Goal: Task Accomplishment & Management: Manage account settings

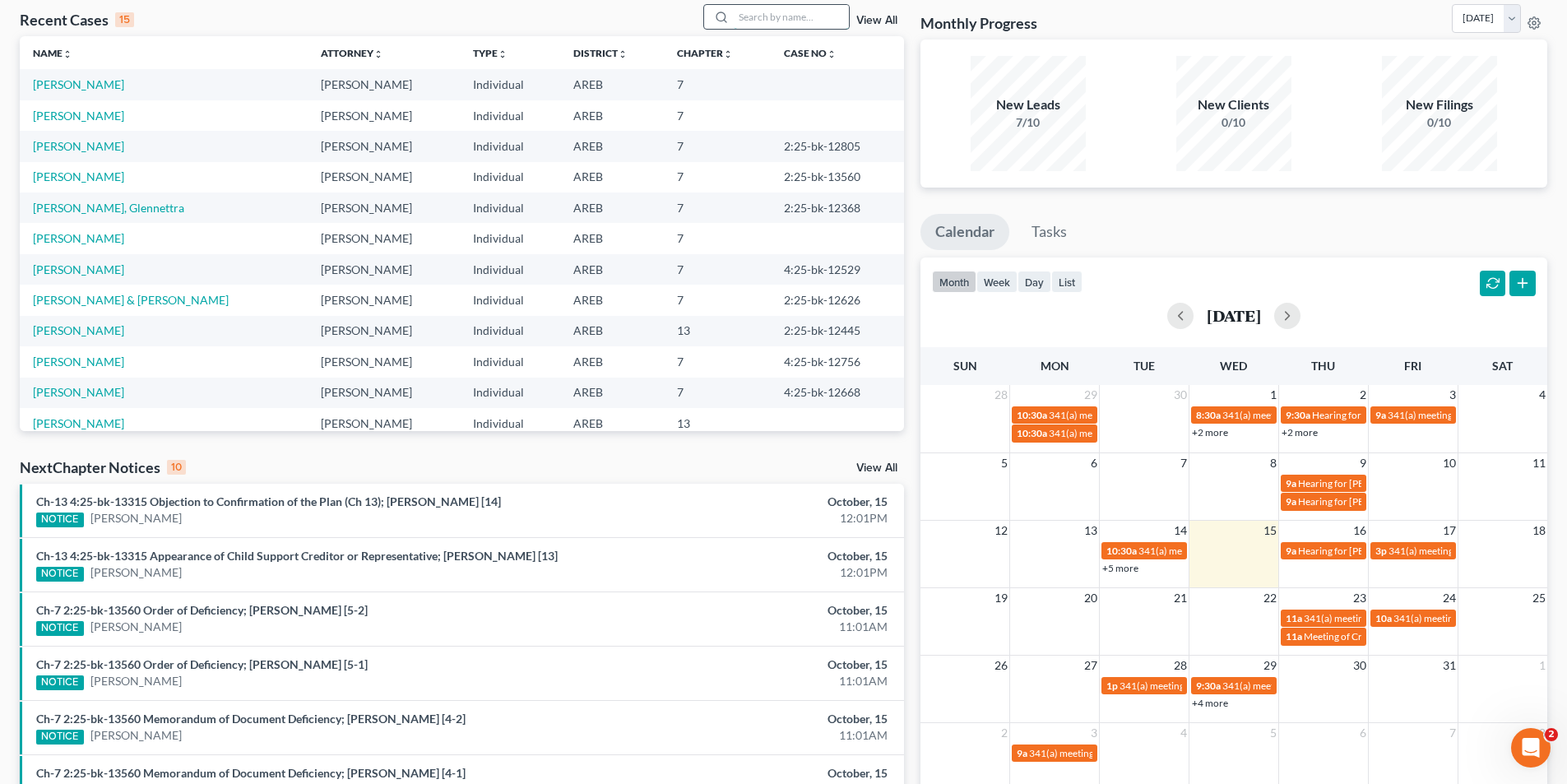
click at [768, 16] on input "search" at bounding box center [792, 16] width 115 height 24
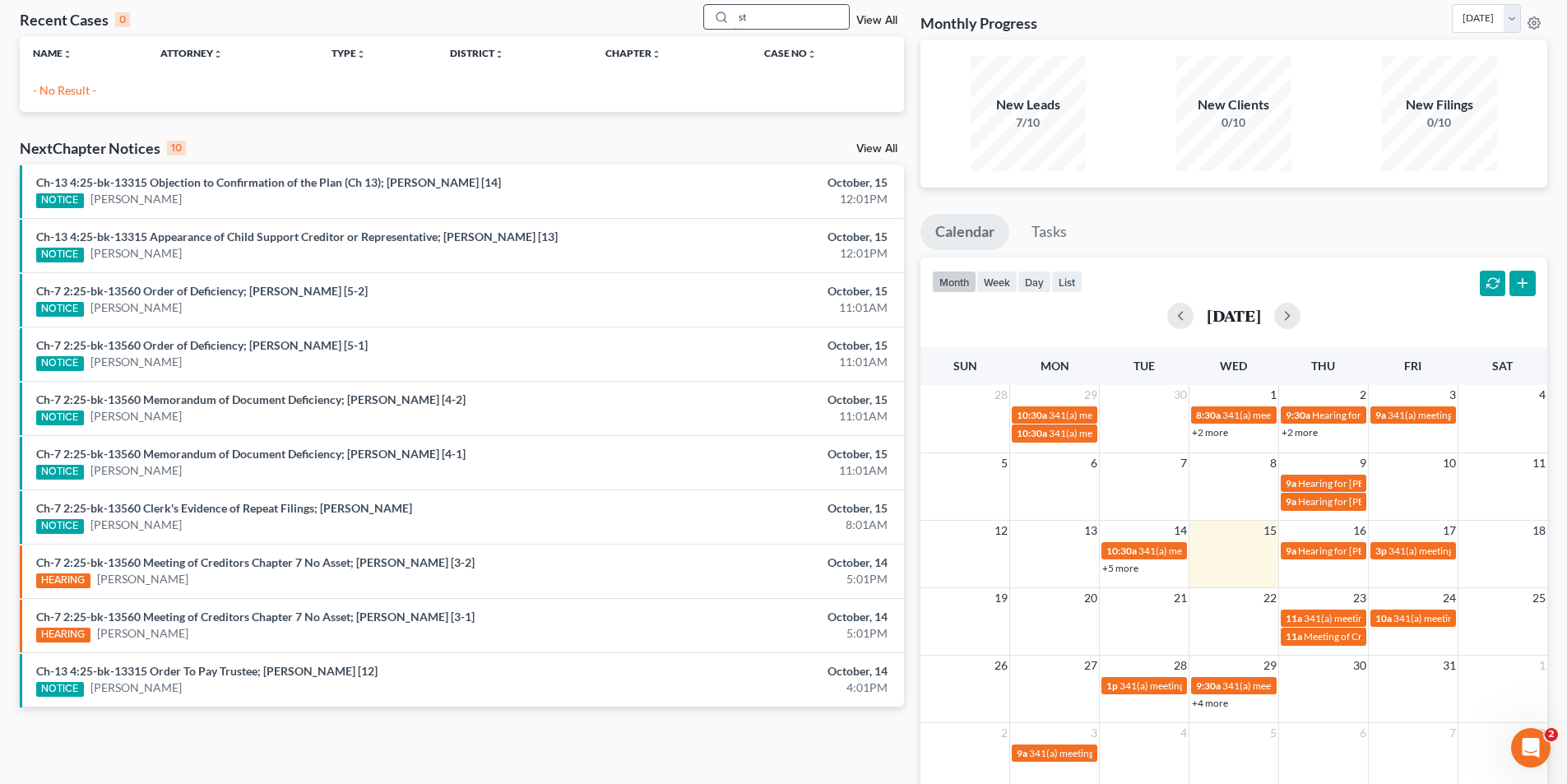
type input "s"
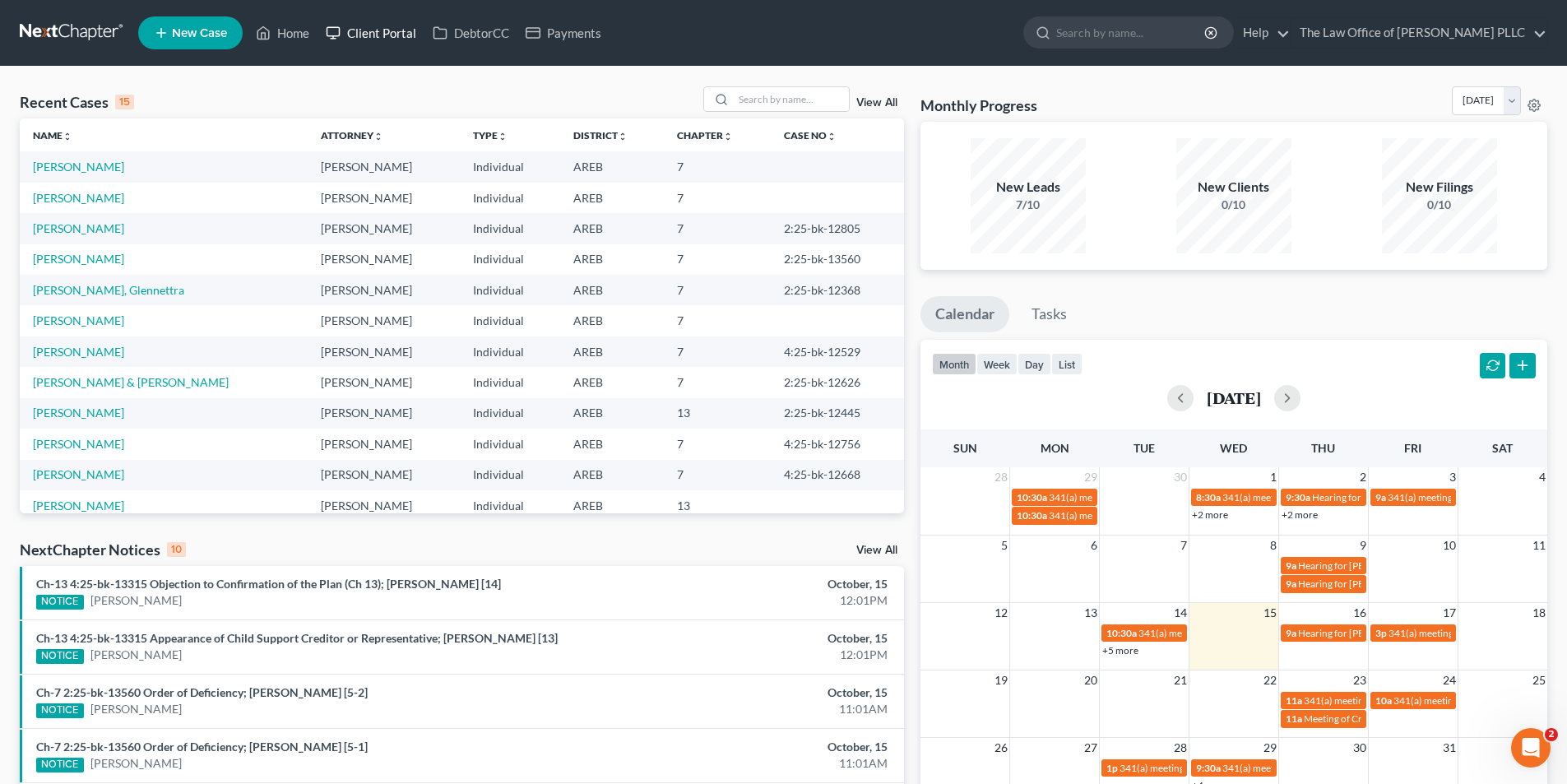
click at [391, 34] on link "Client Portal" at bounding box center [371, 33] width 107 height 29
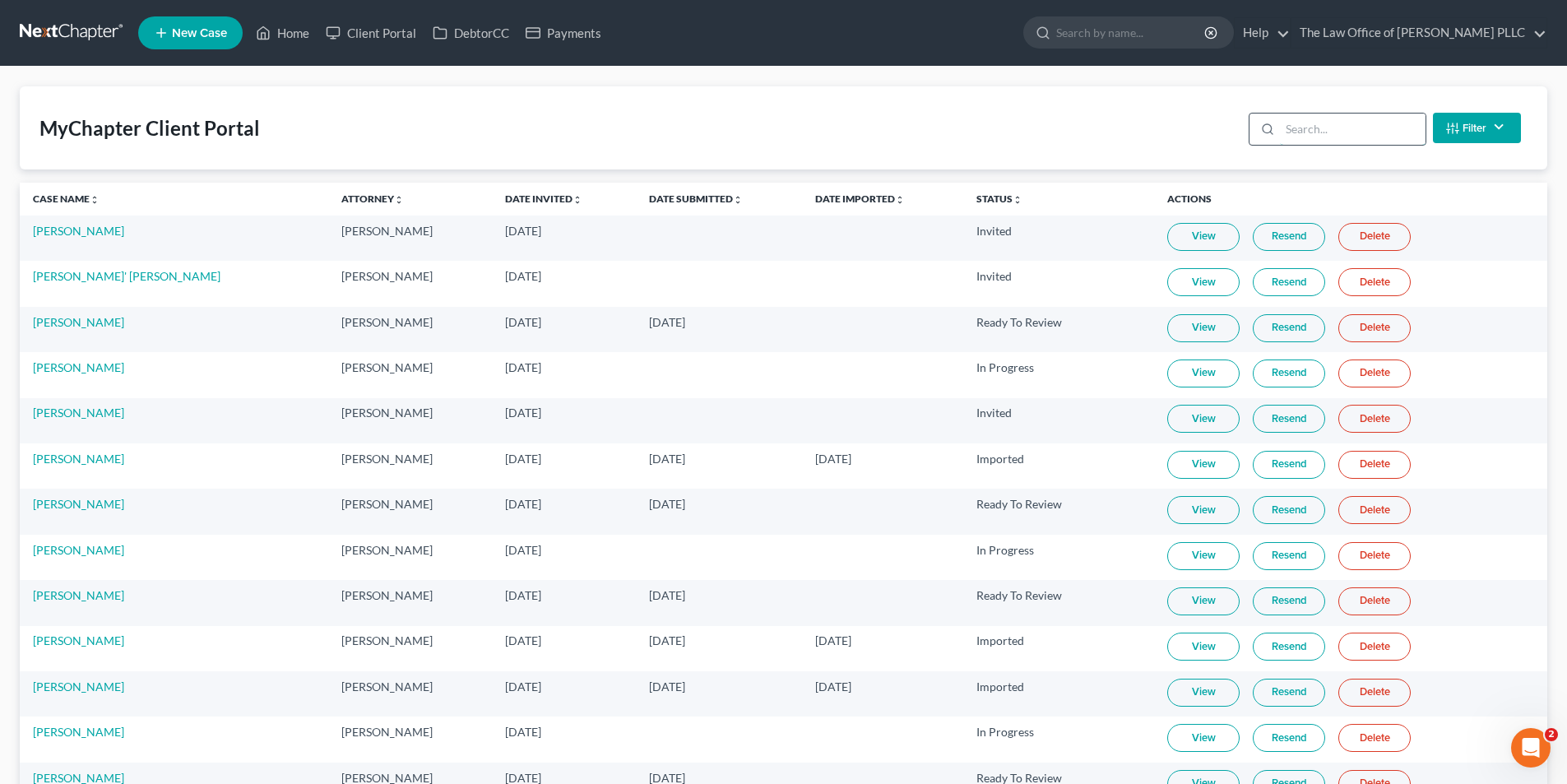
click at [1344, 130] on input "search" at bounding box center [1352, 129] width 145 height 31
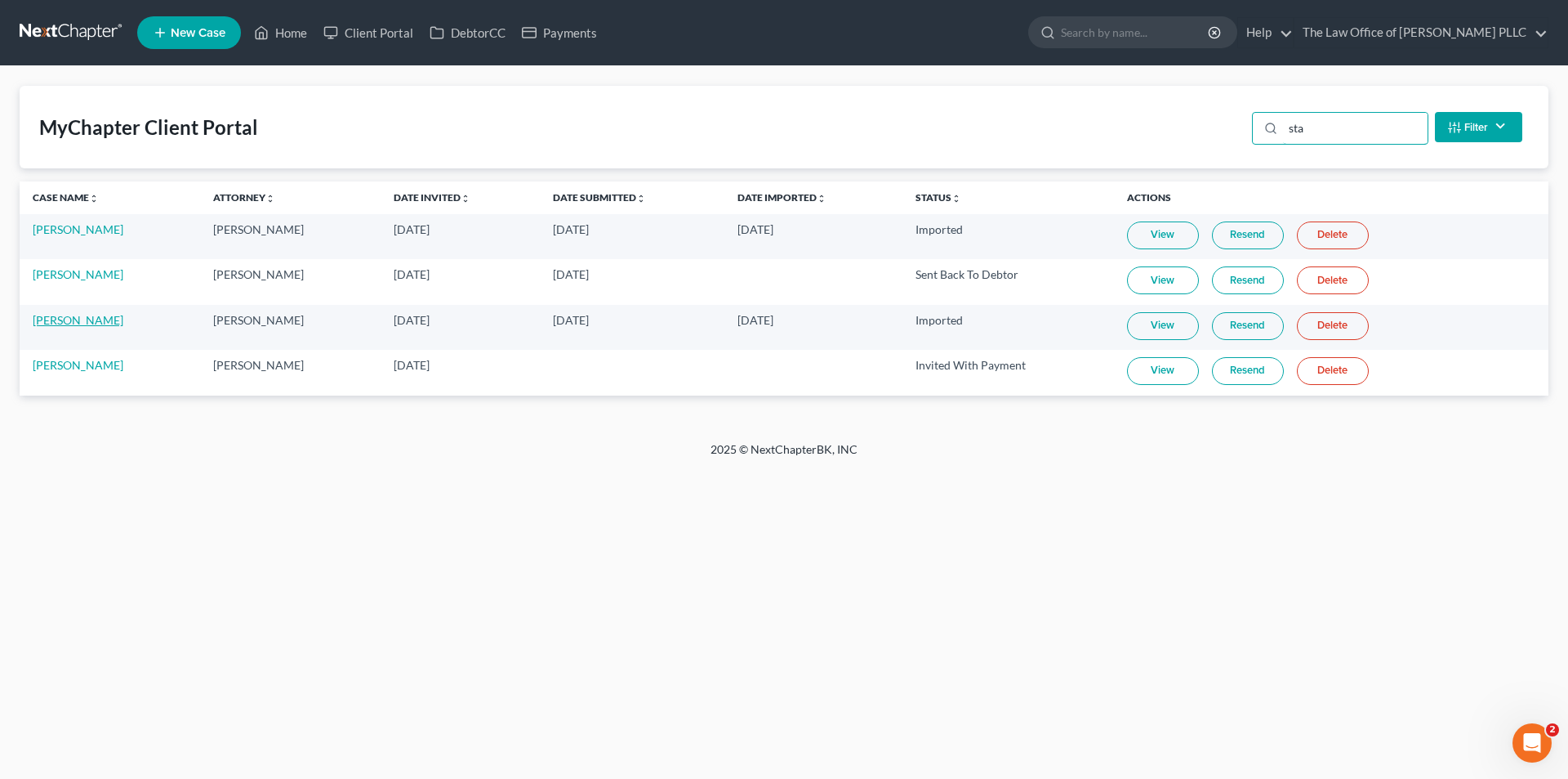
type input "sta"
click at [70, 316] on link "[PERSON_NAME]" at bounding box center [78, 319] width 91 height 14
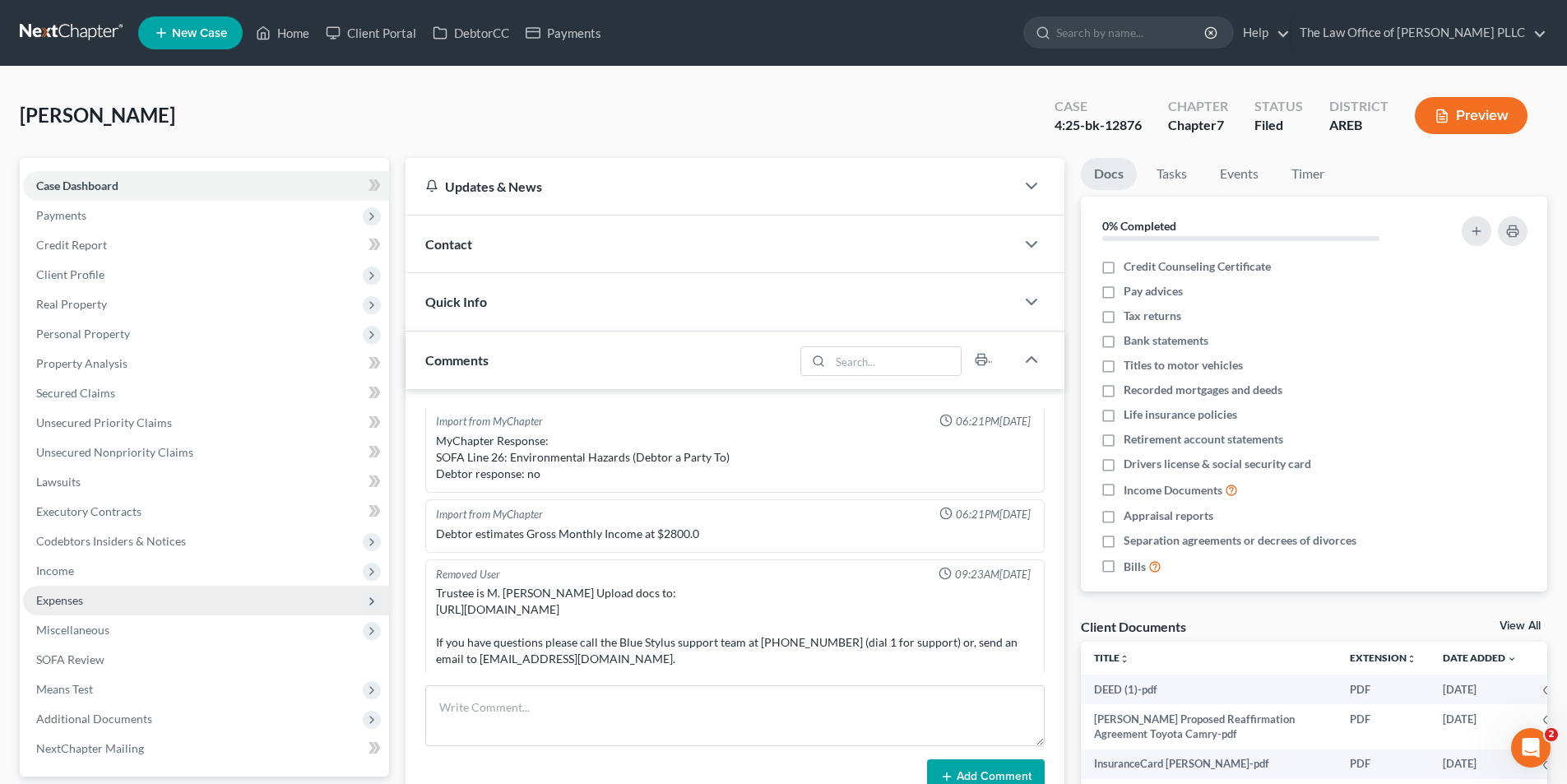
scroll to position [82, 0]
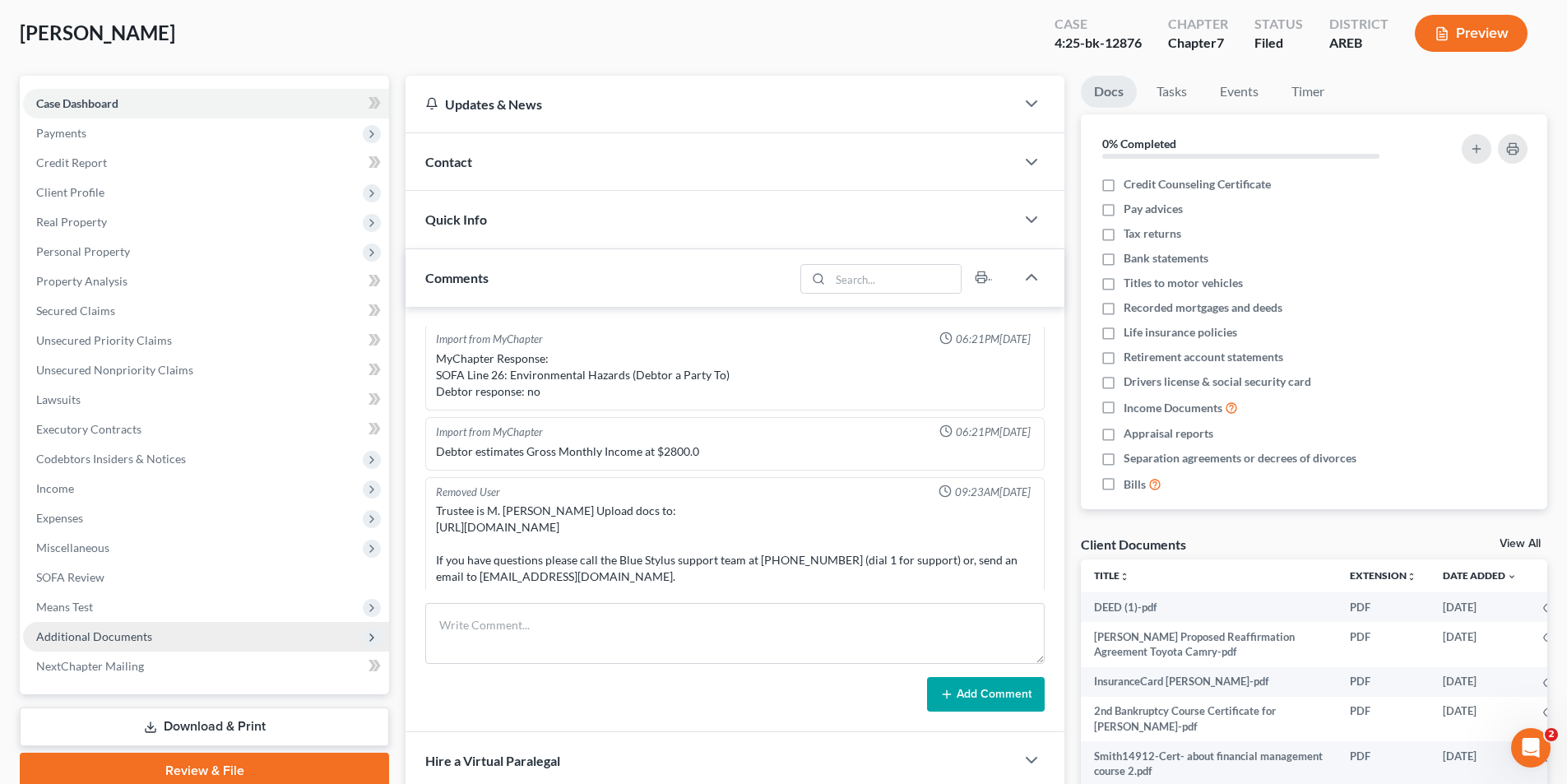
click at [370, 643] on icon at bounding box center [372, 637] width 13 height 13
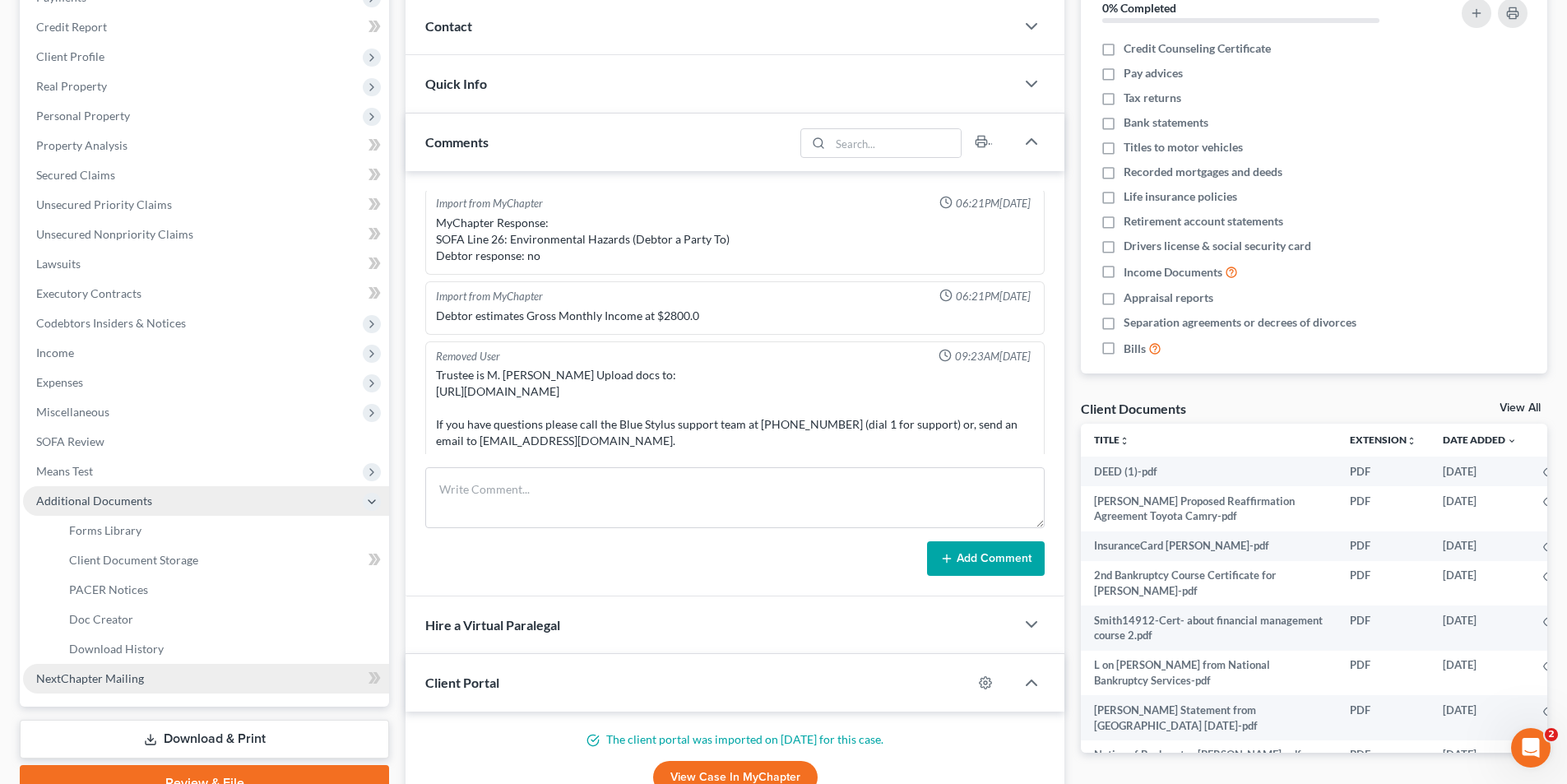
scroll to position [246, 0]
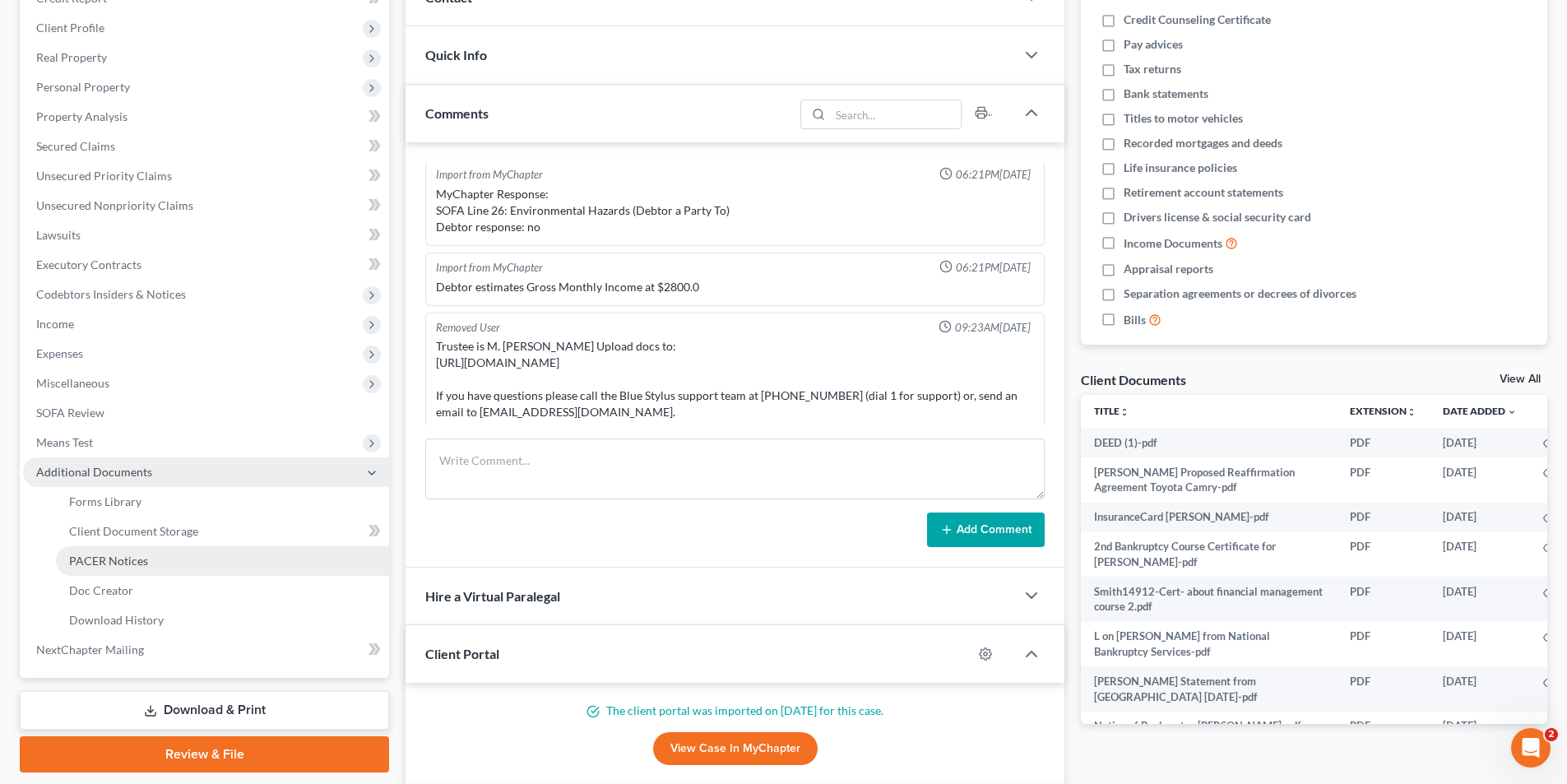
click at [209, 559] on link "PACER Notices" at bounding box center [222, 560] width 333 height 29
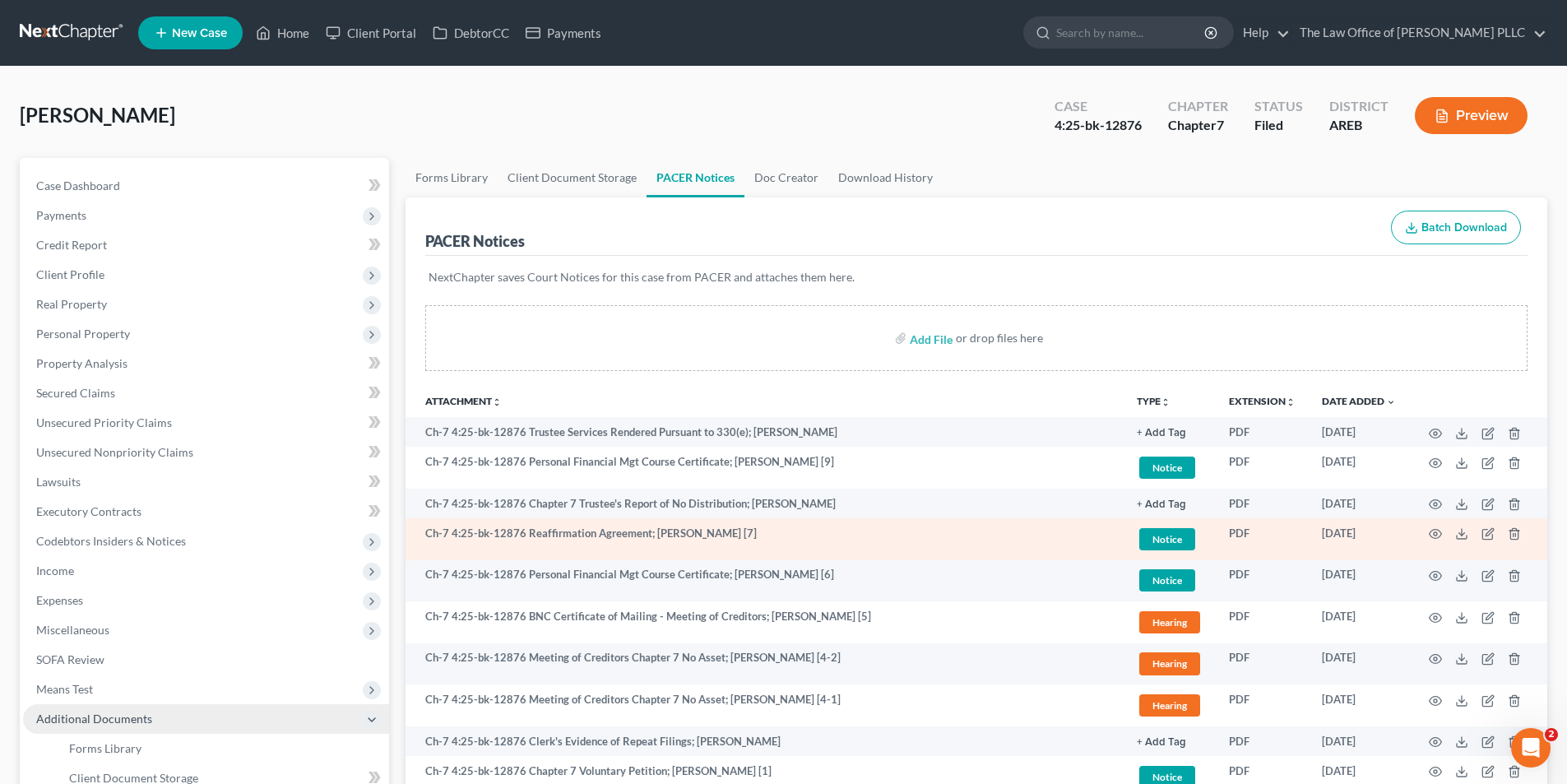
click at [1093, 539] on td "Ch-7 4:25-bk-12876 Reaffirmation Agreement; [PERSON_NAME] [7]" at bounding box center [764, 539] width 719 height 42
click at [1175, 536] on span "Notice" at bounding box center [1167, 538] width 56 height 22
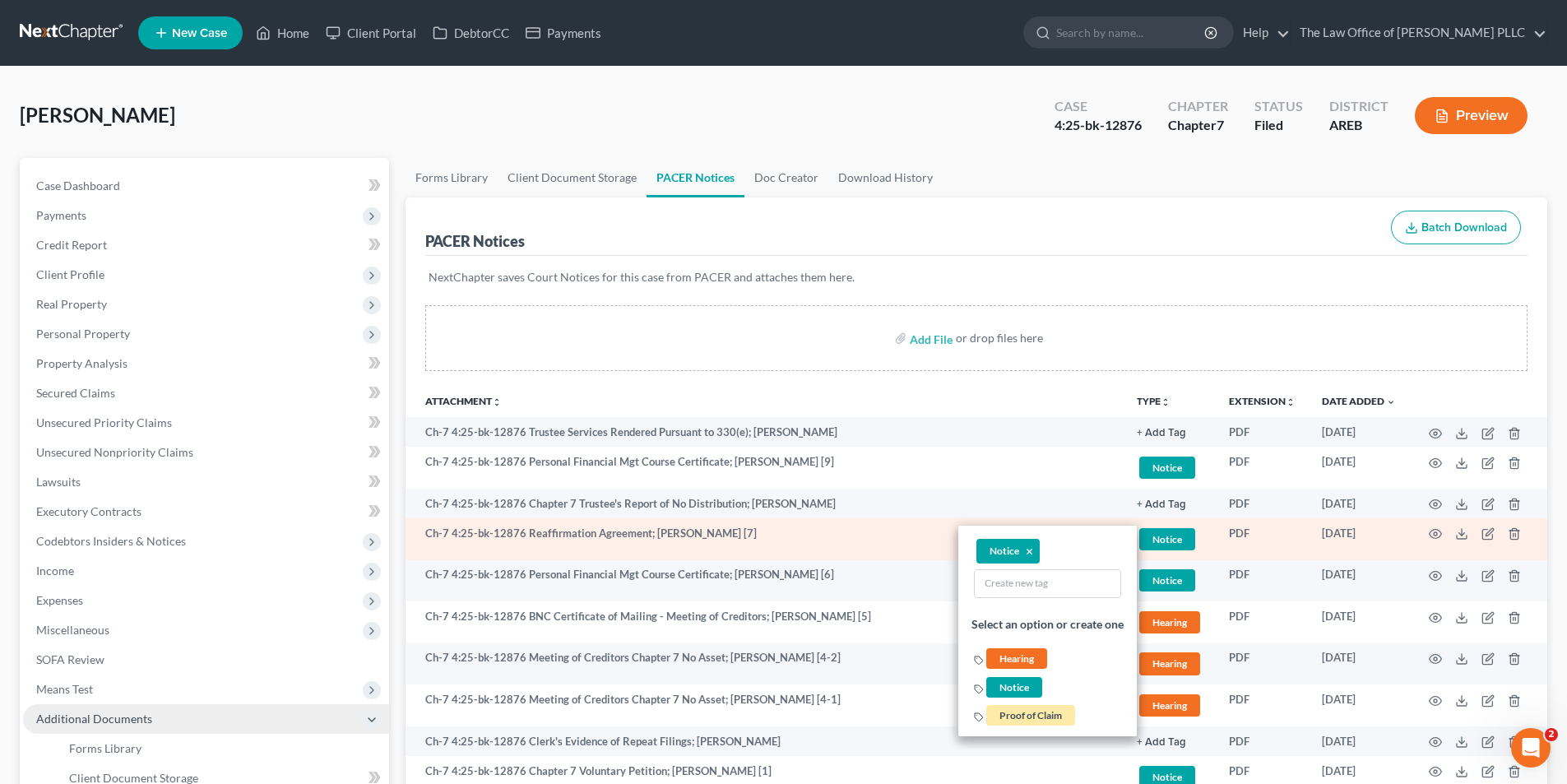
click at [1237, 535] on td "PDF" at bounding box center [1263, 539] width 93 height 42
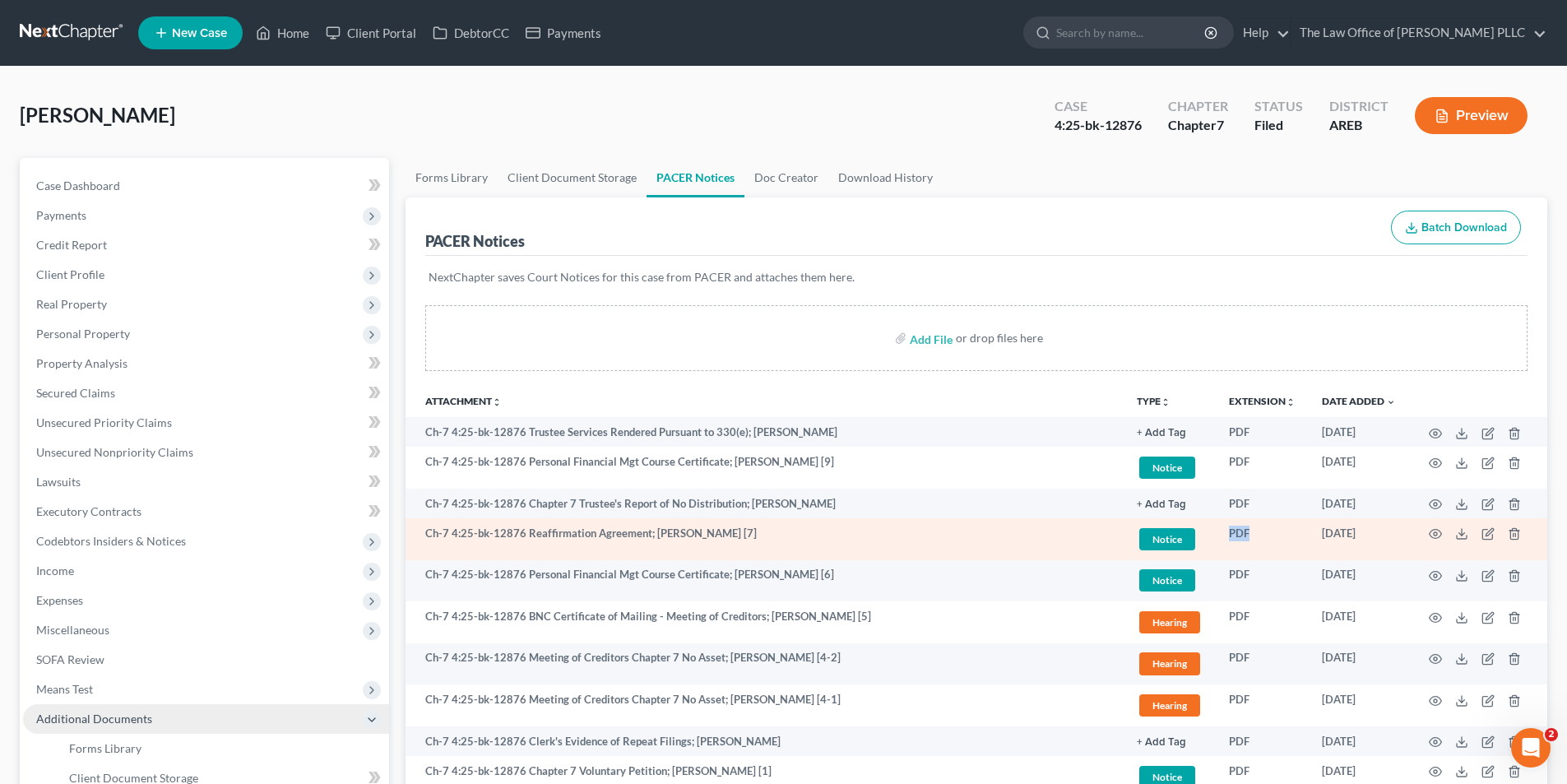
click at [1237, 535] on td "PDF" at bounding box center [1263, 539] width 93 height 42
click at [1117, 538] on td "Ch-7 4:25-bk-12876 Reaffirmation Agreement; [PERSON_NAME] [7]" at bounding box center [764, 539] width 719 height 42
click at [1156, 536] on span "Notice" at bounding box center [1167, 538] width 56 height 22
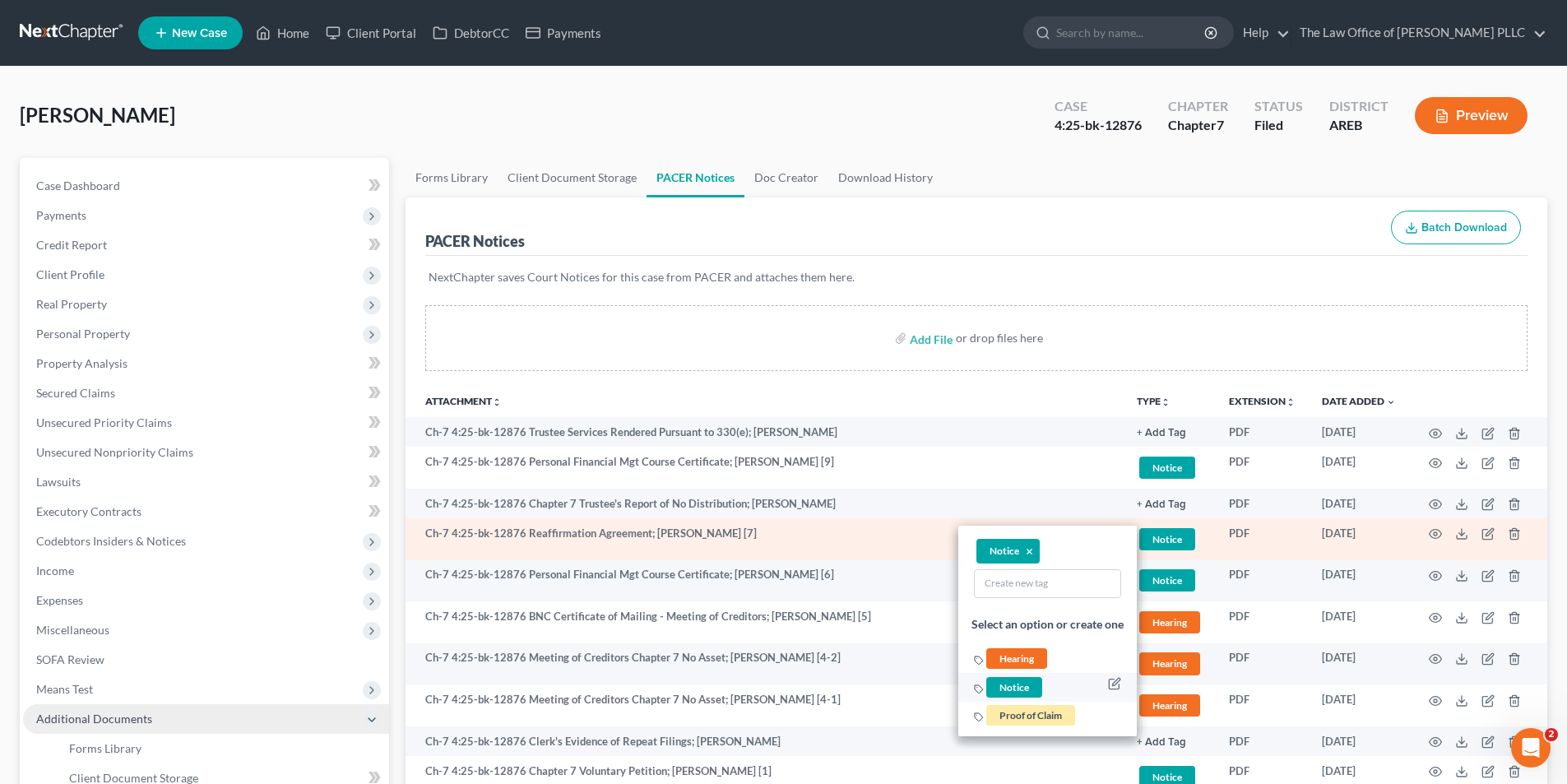
click at [1033, 685] on span "Notice" at bounding box center [1014, 686] width 56 height 21
click at [1436, 529] on icon "button" at bounding box center [1436, 534] width 13 height 9
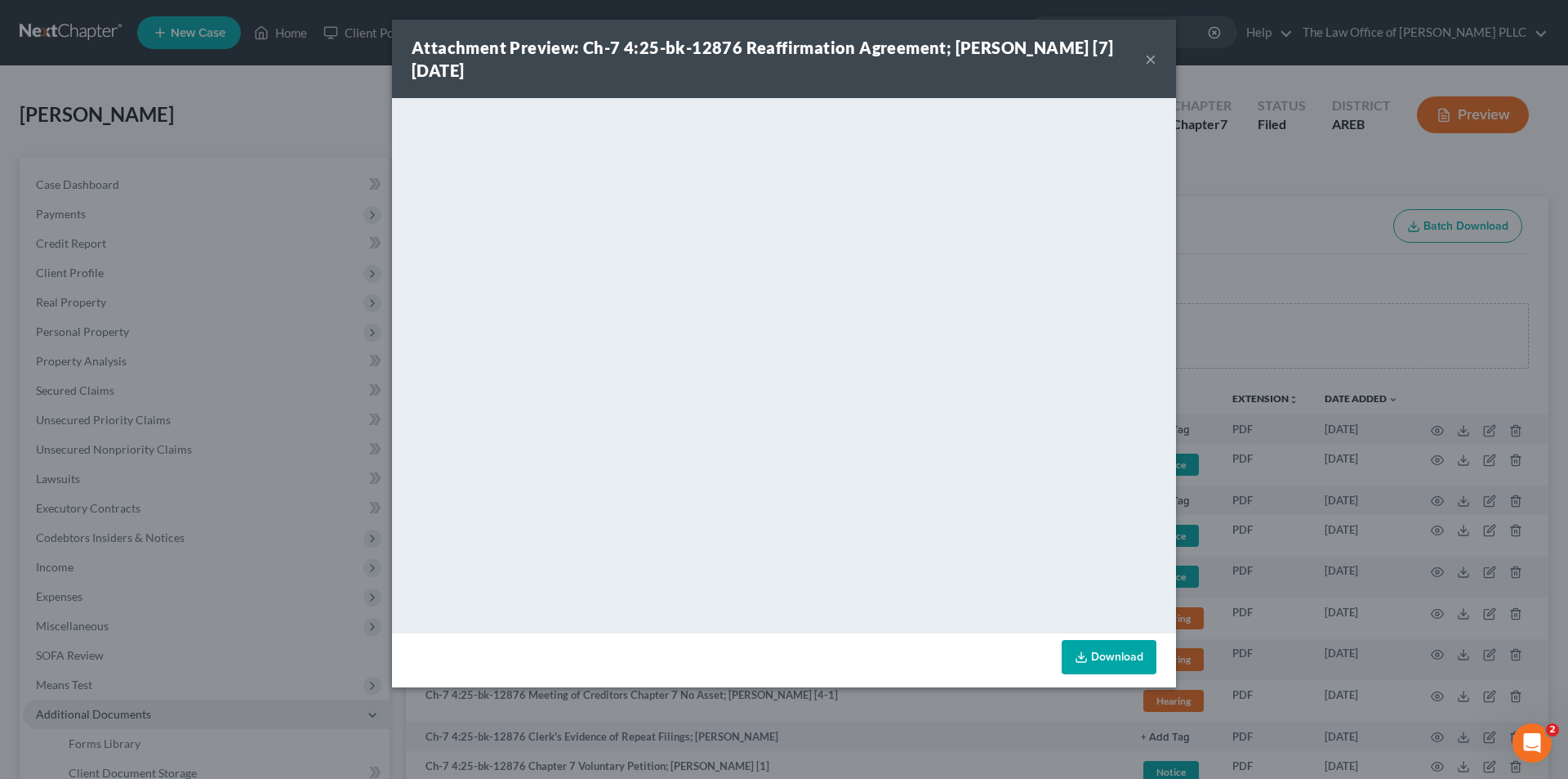
click at [1146, 64] on button "×" at bounding box center [1150, 59] width 12 height 20
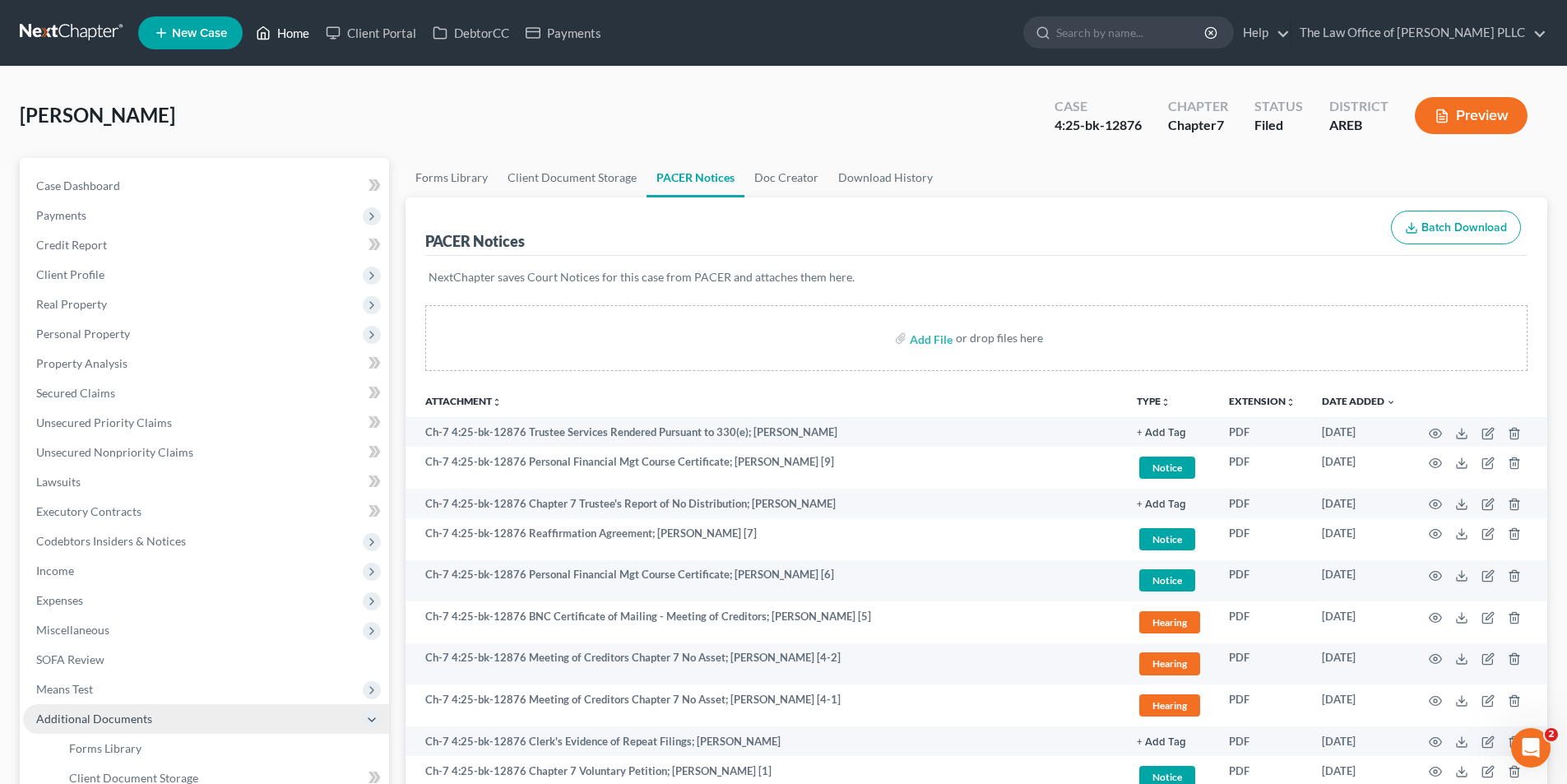
click at [299, 33] on link "Home" at bounding box center [282, 33] width 70 height 29
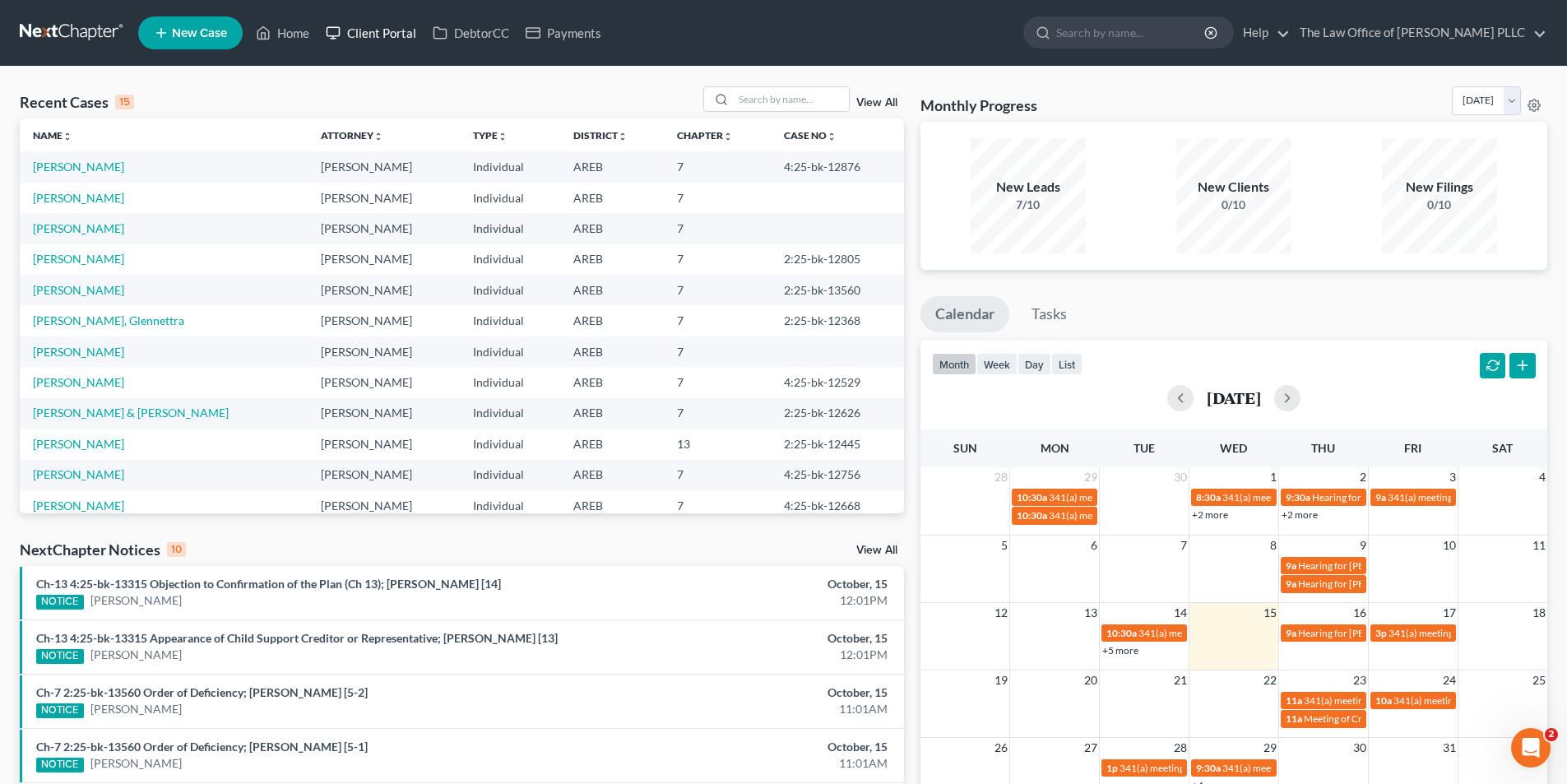
click at [393, 41] on link "Client Portal" at bounding box center [371, 33] width 107 height 29
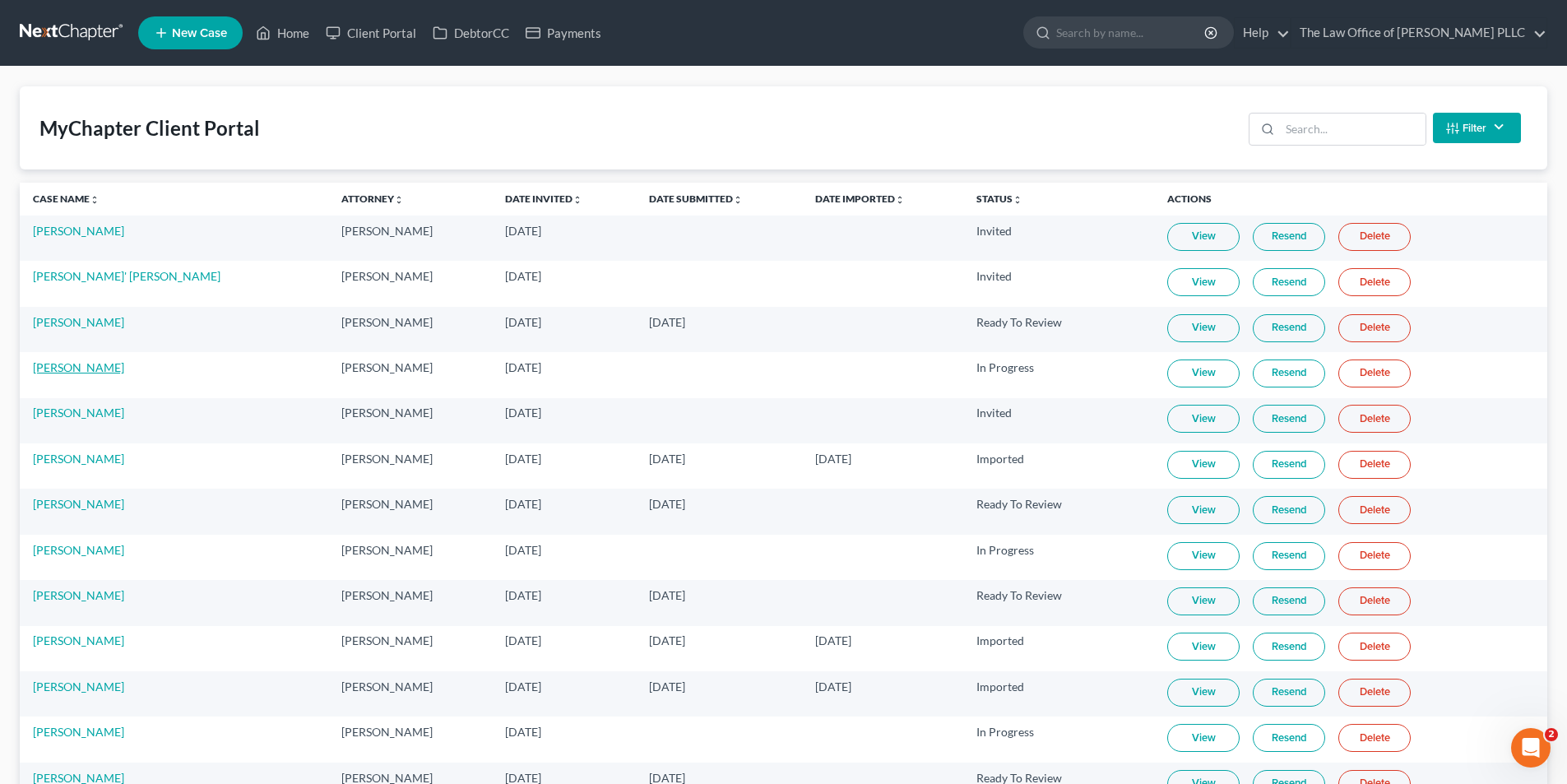
click at [79, 366] on link "[PERSON_NAME]" at bounding box center [79, 367] width 91 height 14
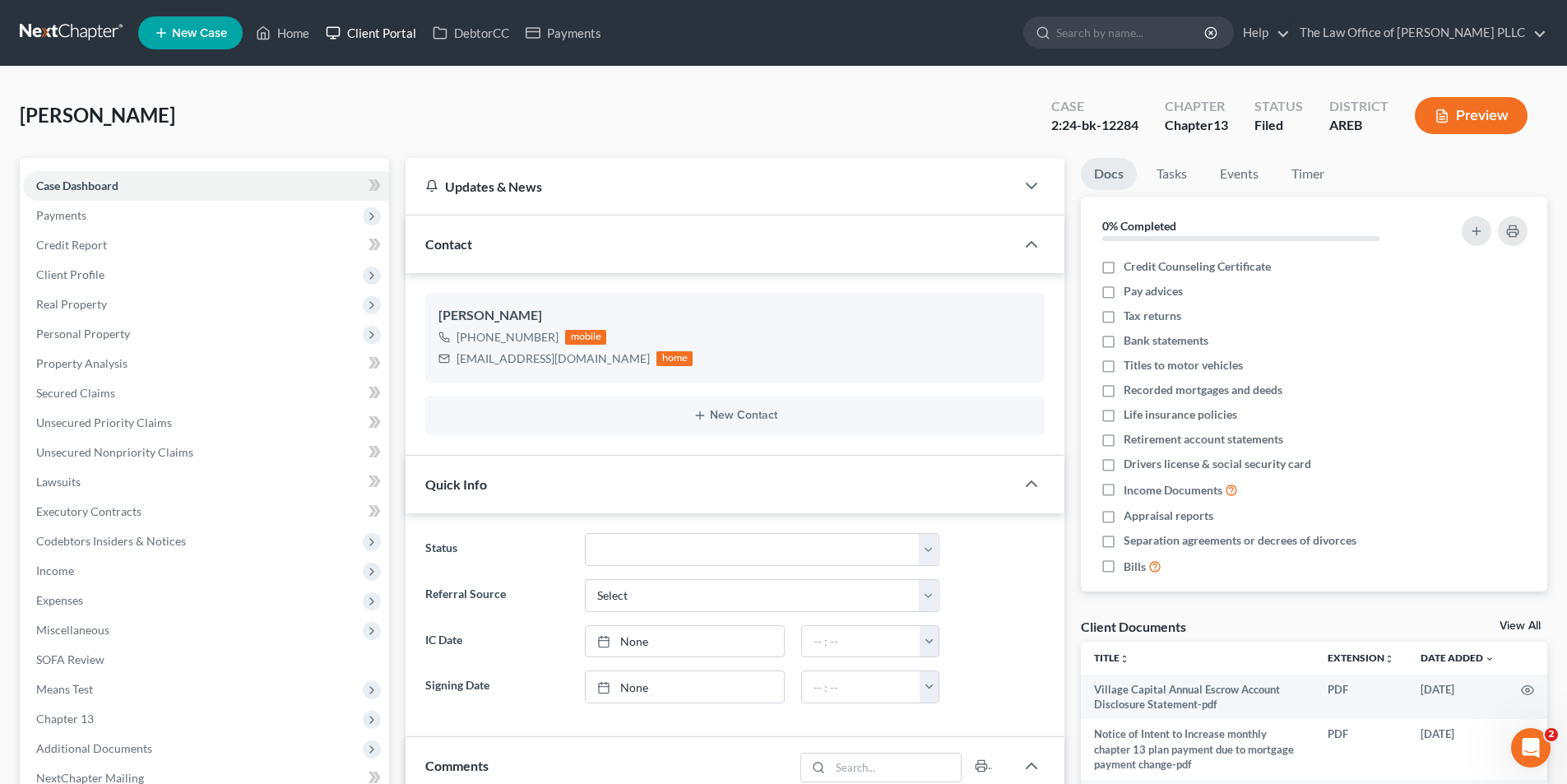
click at [385, 33] on link "Client Portal" at bounding box center [371, 33] width 107 height 29
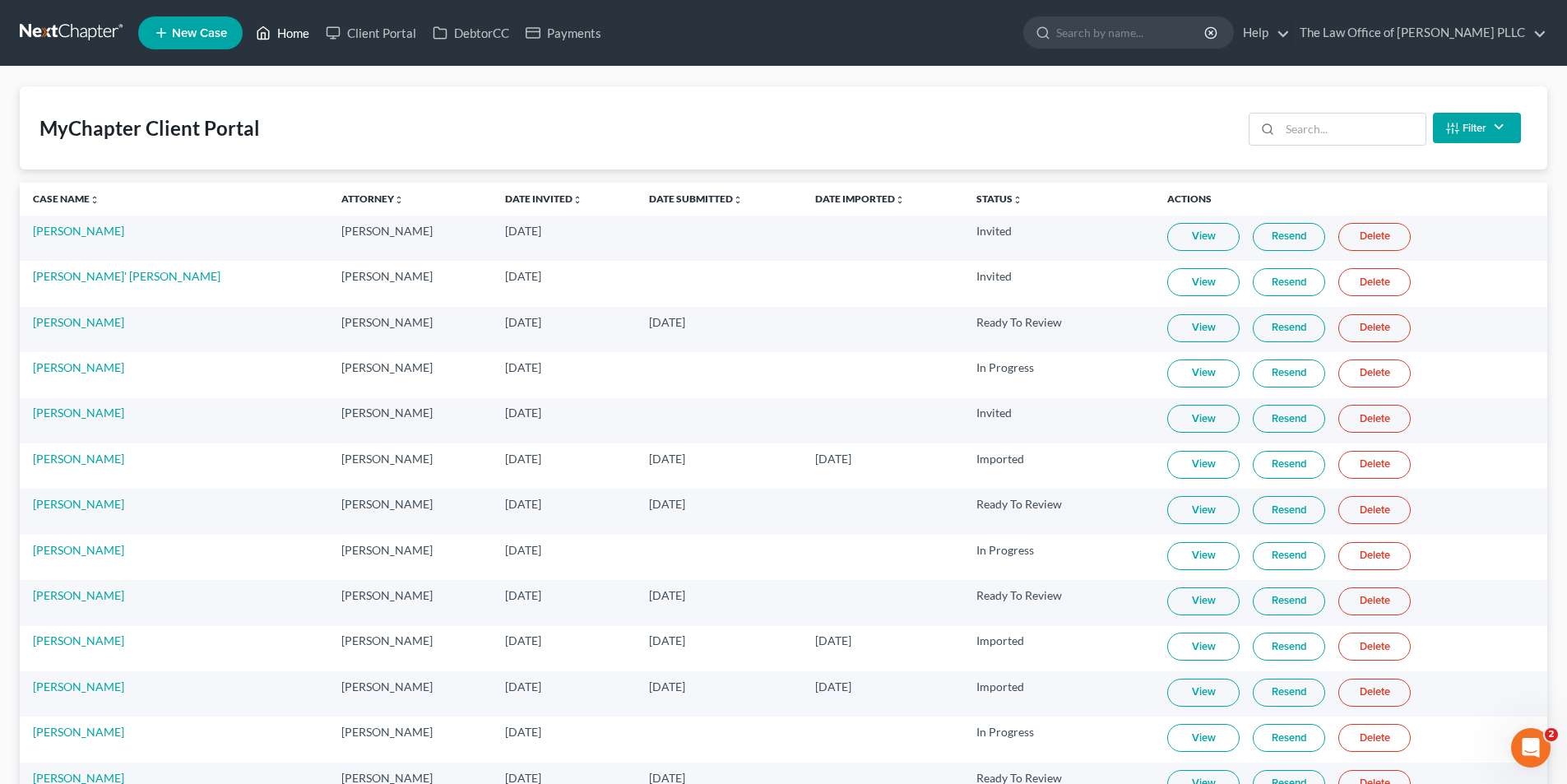
click at [295, 30] on link "Home" at bounding box center [282, 33] width 70 height 29
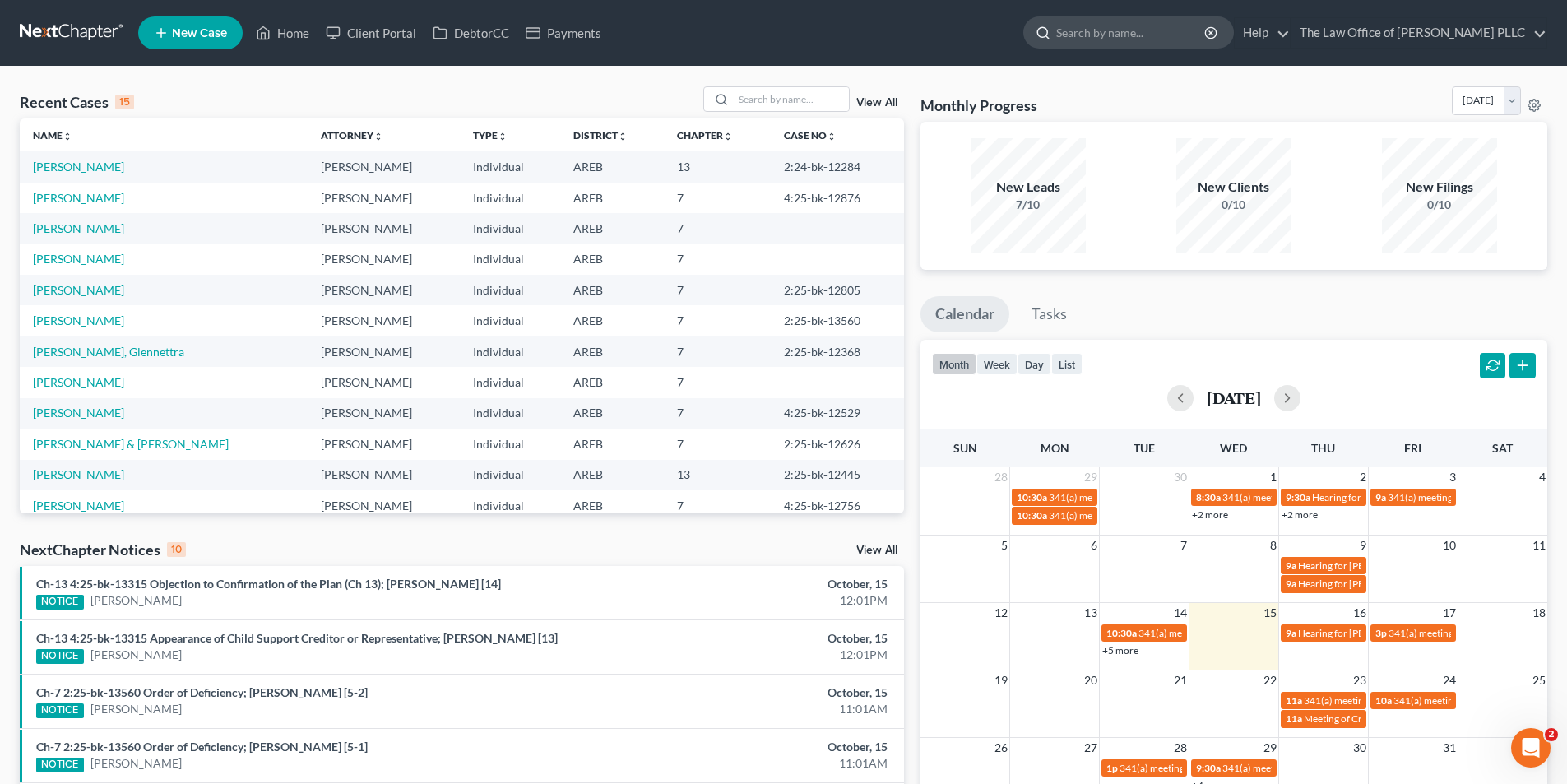
click at [1082, 25] on input "search" at bounding box center [1131, 32] width 151 height 30
type input "[PERSON_NAME]"
click at [1090, 33] on input "[PERSON_NAME]" at bounding box center [1131, 32] width 151 height 30
click at [1090, 35] on input "[PERSON_NAME]" at bounding box center [1131, 32] width 151 height 30
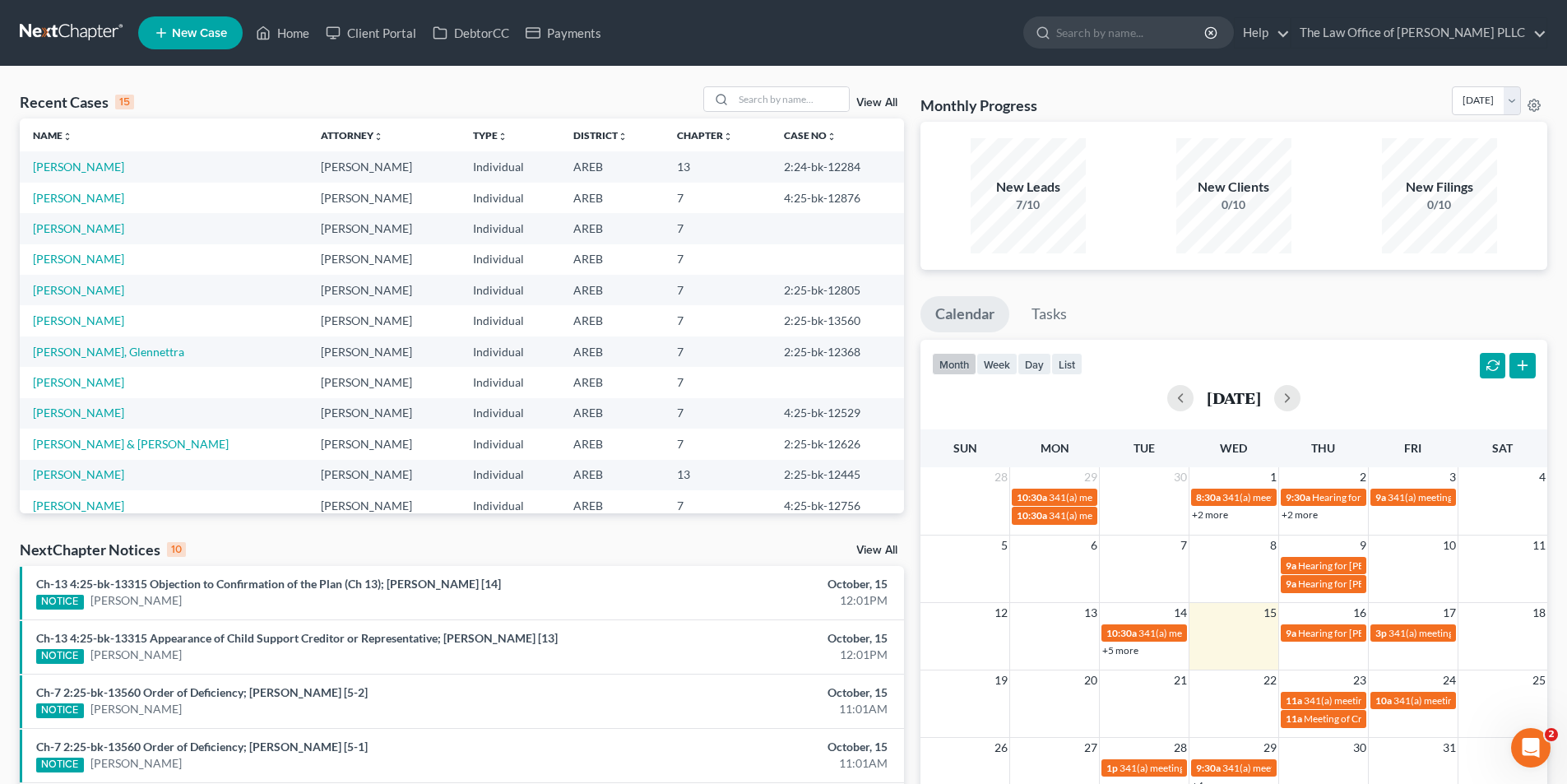
click at [185, 28] on span "New Case" at bounding box center [199, 34] width 55 height 13
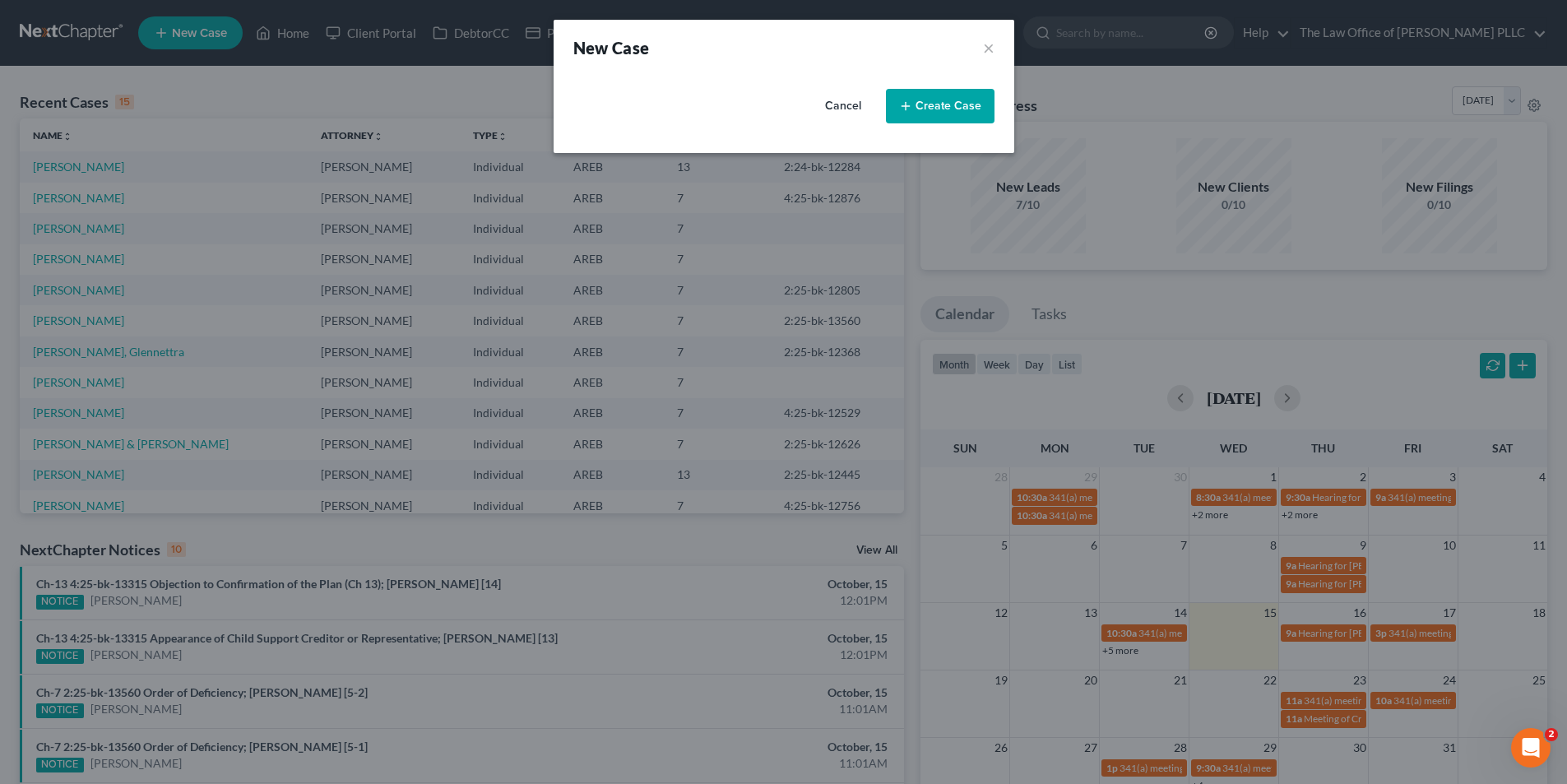
select select "5"
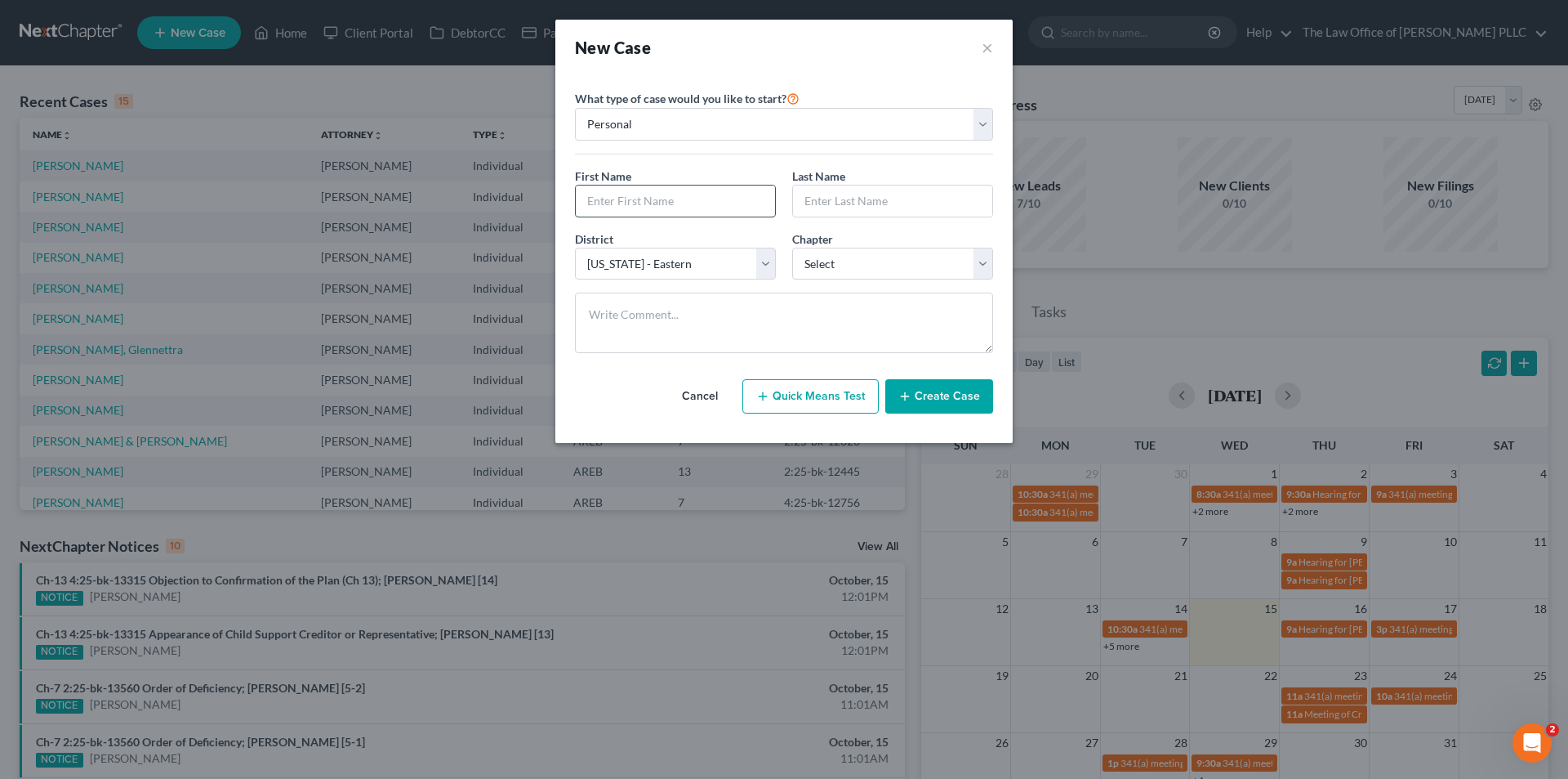
click at [674, 191] on input "text" at bounding box center [675, 201] width 199 height 31
type input "[PERSON_NAME]"
click at [858, 269] on select "Select 7 11 12 13" at bounding box center [893, 264] width 201 height 33
click at [744, 318] on textarea at bounding box center [783, 323] width 418 height 61
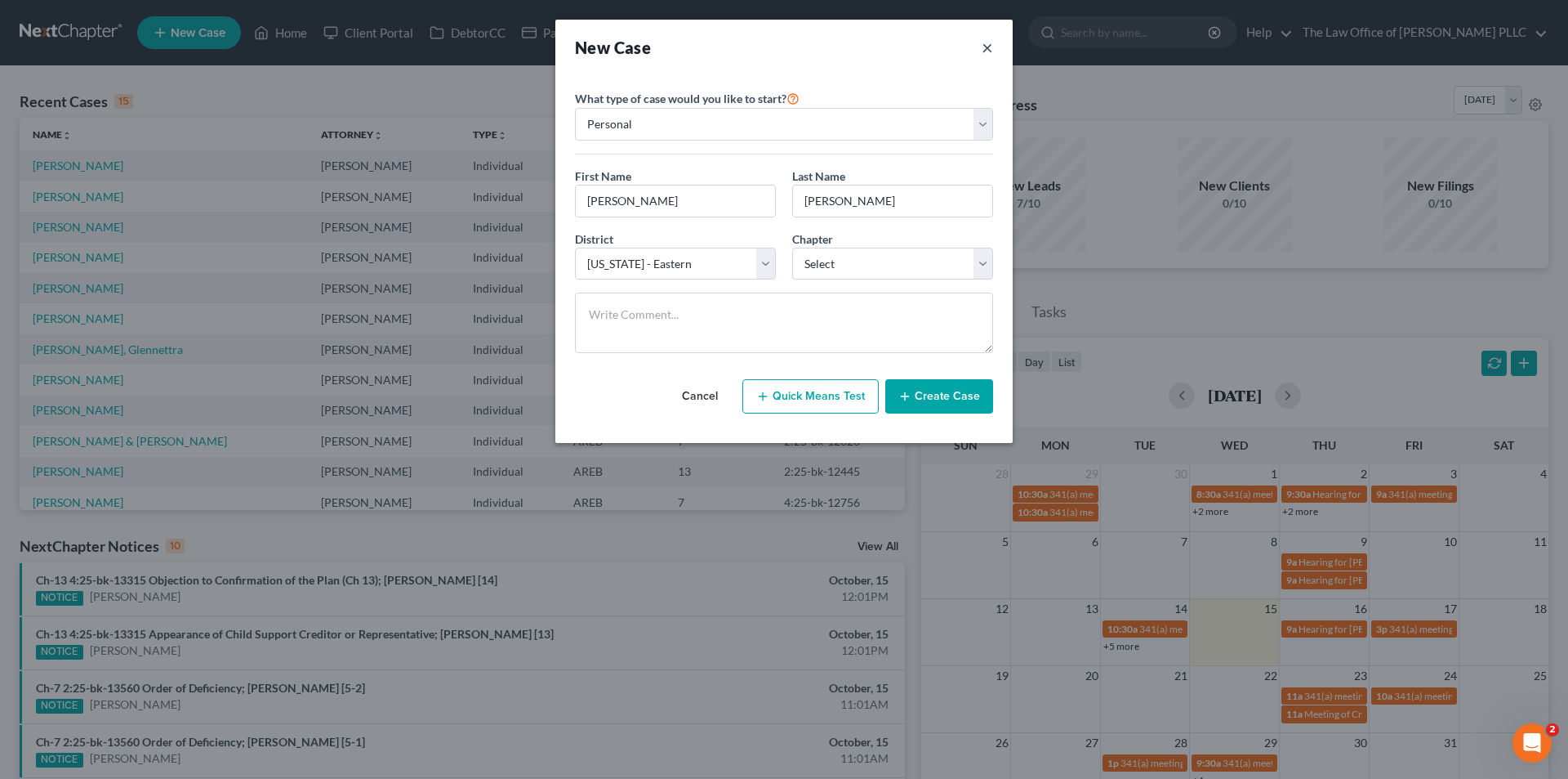
click at [991, 42] on button "×" at bounding box center [987, 47] width 12 height 23
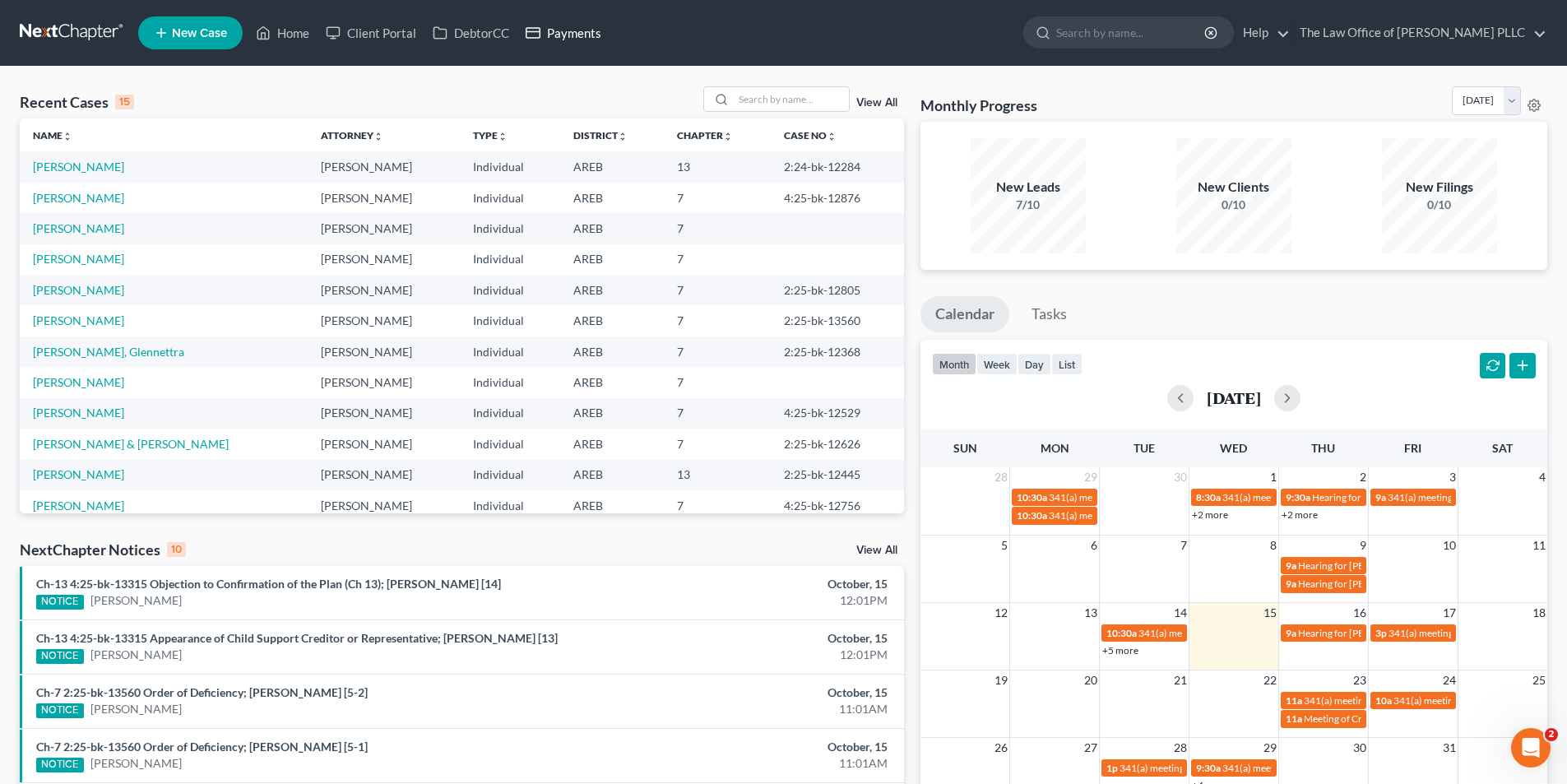
click at [588, 32] on link "Payments" at bounding box center [563, 33] width 92 height 29
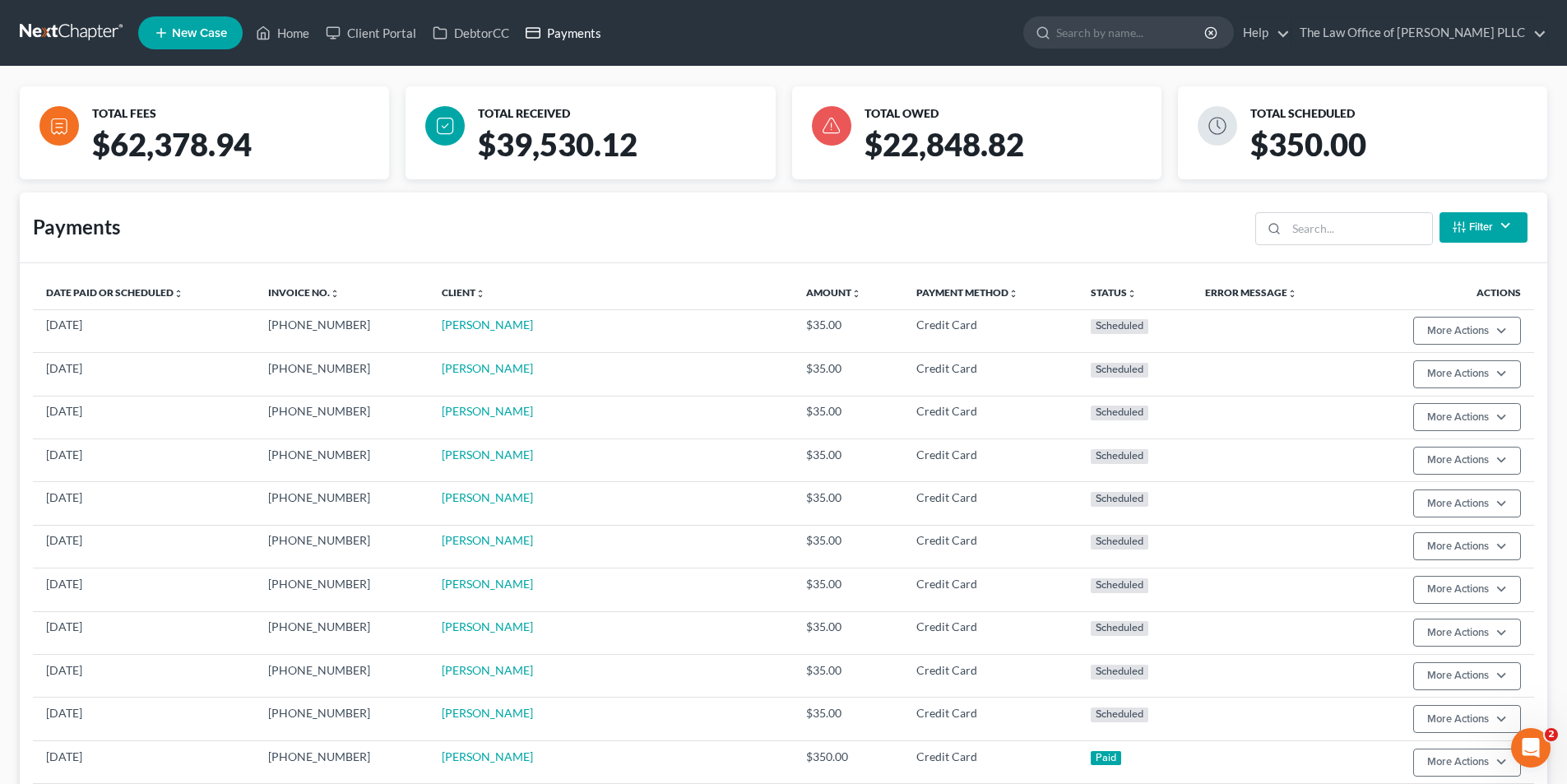
click at [572, 25] on link "Payments" at bounding box center [563, 33] width 92 height 29
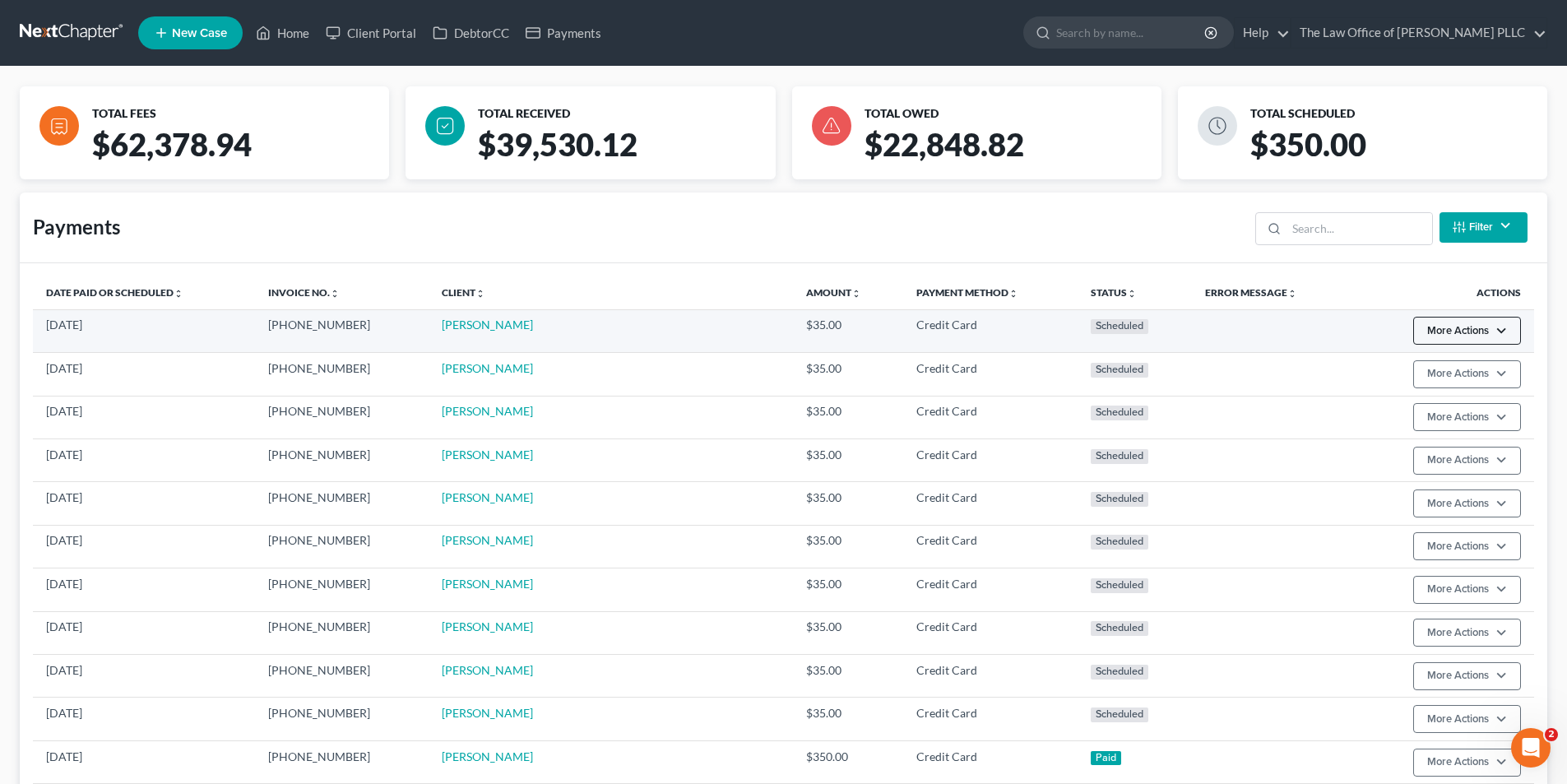
click at [1441, 329] on button "More Actions" at bounding box center [1467, 330] width 108 height 28
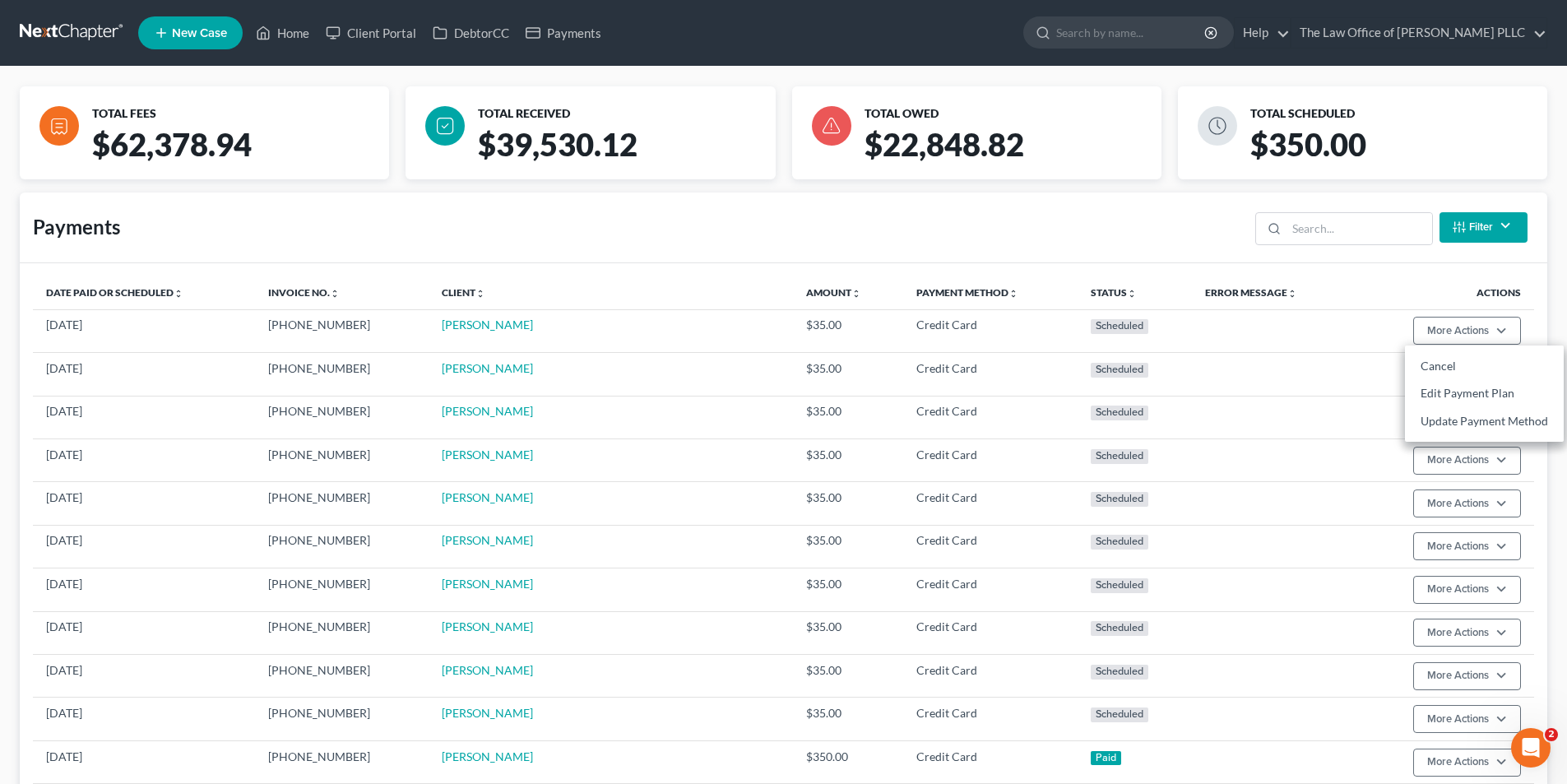
click at [1141, 226] on div "Payments Filter Status Filter... Scheduled Paid Pending Declined Refunded Cance…" at bounding box center [784, 227] width 1528 height 70
click at [289, 37] on link "Home" at bounding box center [282, 33] width 70 height 29
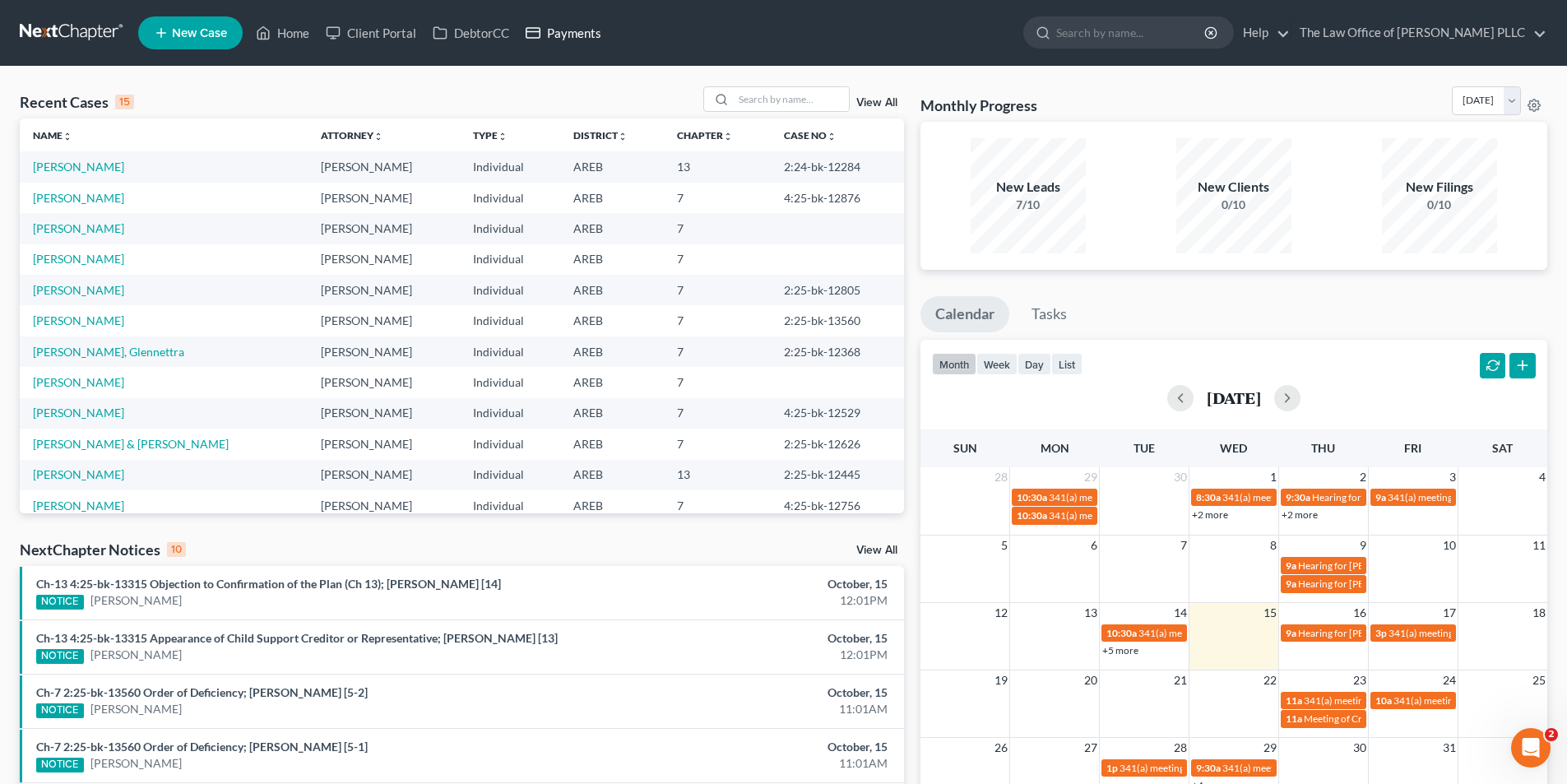
click at [555, 29] on link "Payments" at bounding box center [563, 33] width 92 height 29
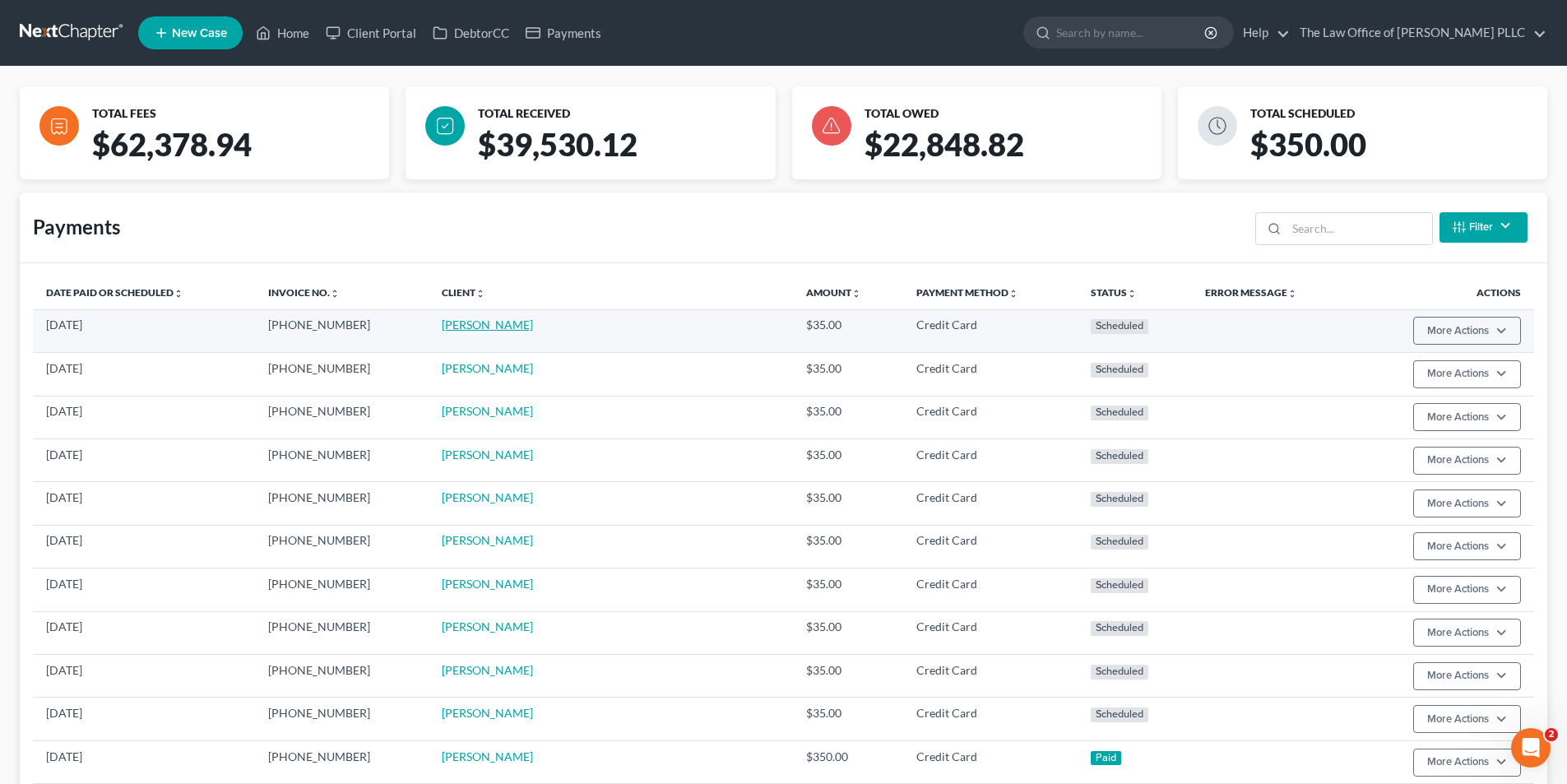
click at [469, 333] on td "[PERSON_NAME]" at bounding box center [610, 330] width 364 height 43
click at [478, 322] on link "[PERSON_NAME]" at bounding box center [488, 324] width 91 height 14
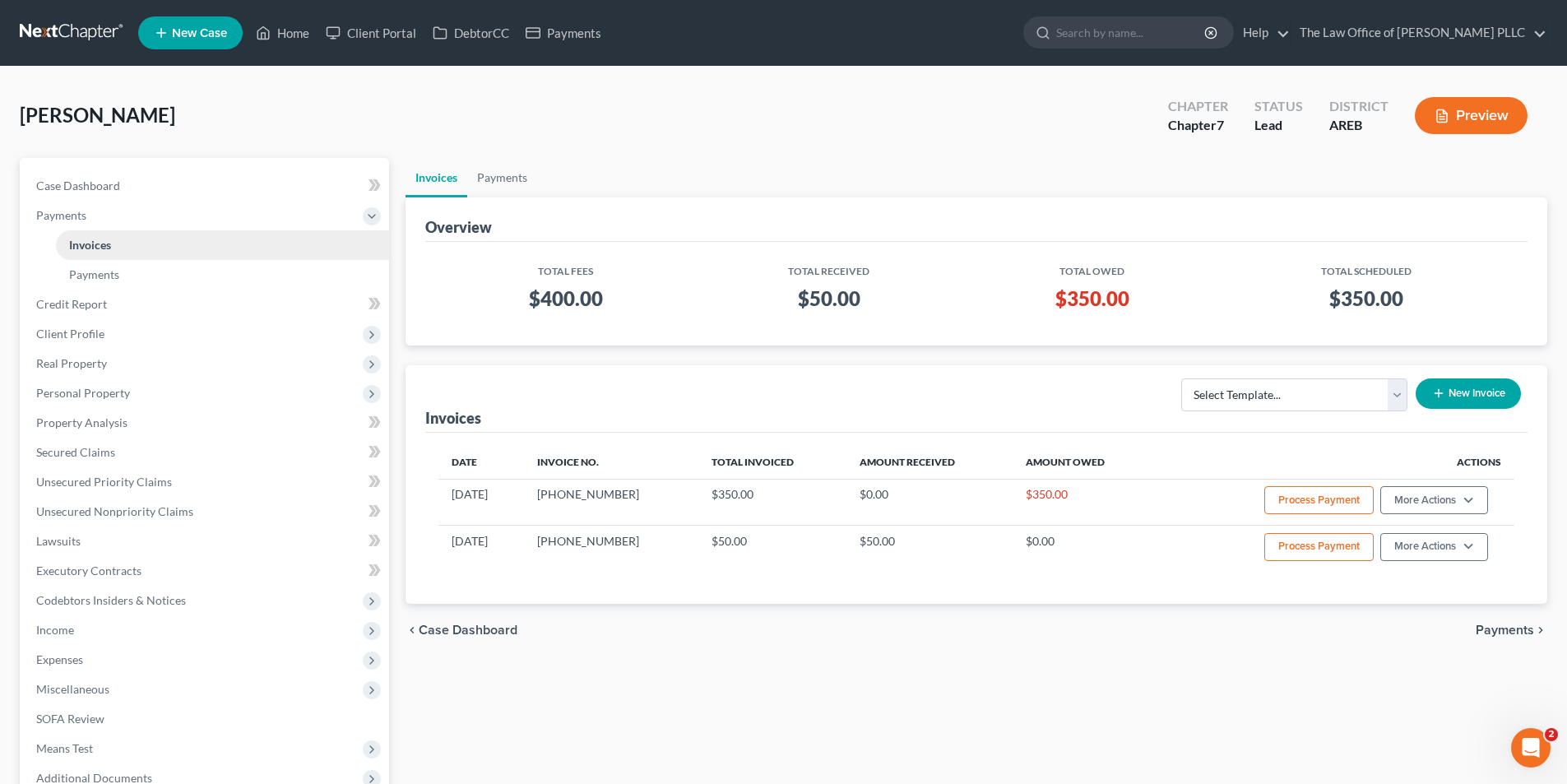
click at [238, 247] on link "Invoices" at bounding box center [222, 245] width 333 height 29
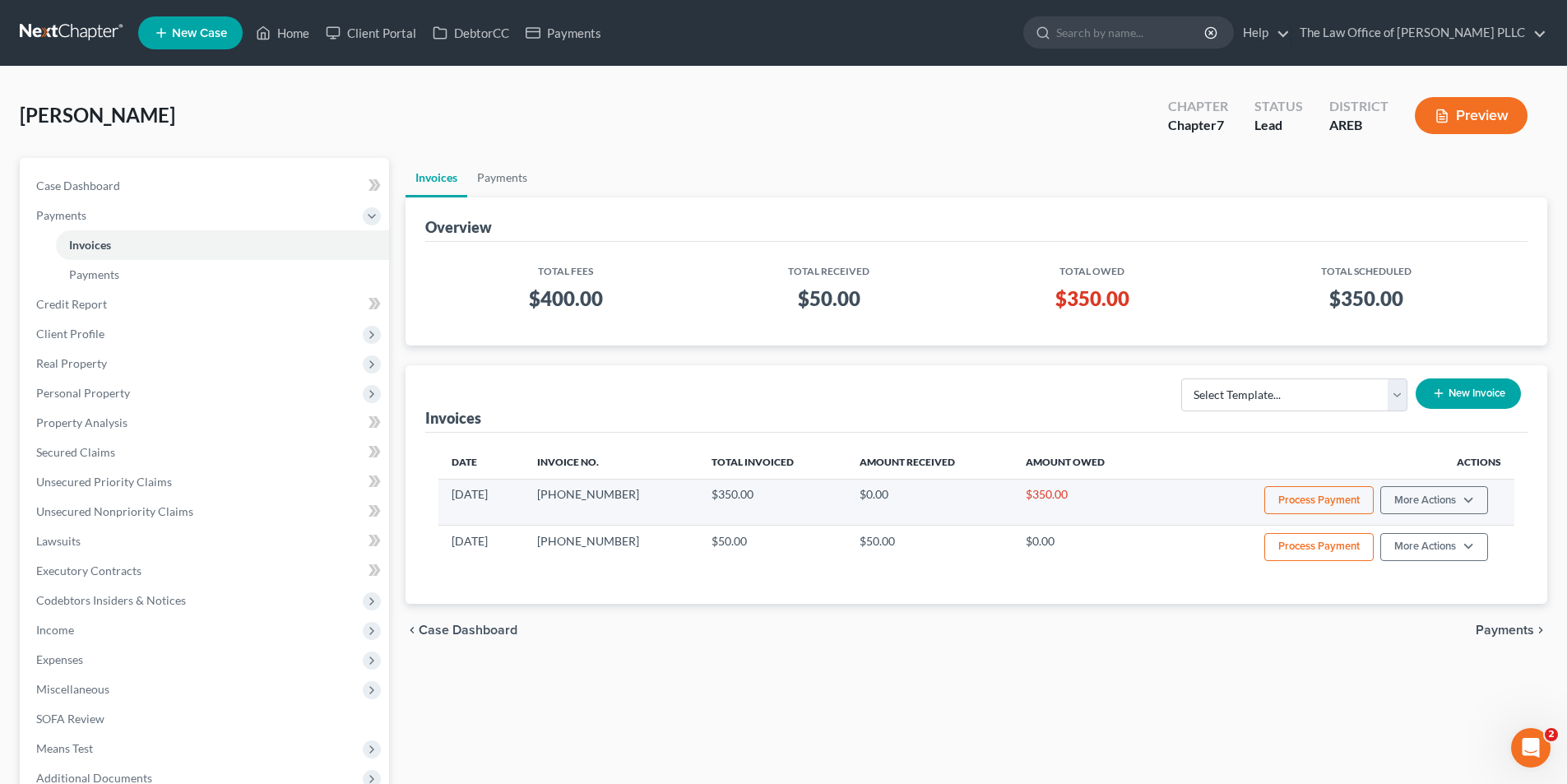
click at [716, 495] on td "$350.00" at bounding box center [773, 501] width 148 height 46
click at [460, 487] on td "[DATE]" at bounding box center [481, 501] width 86 height 46
click at [524, 502] on td "[DATE]" at bounding box center [481, 501] width 86 height 46
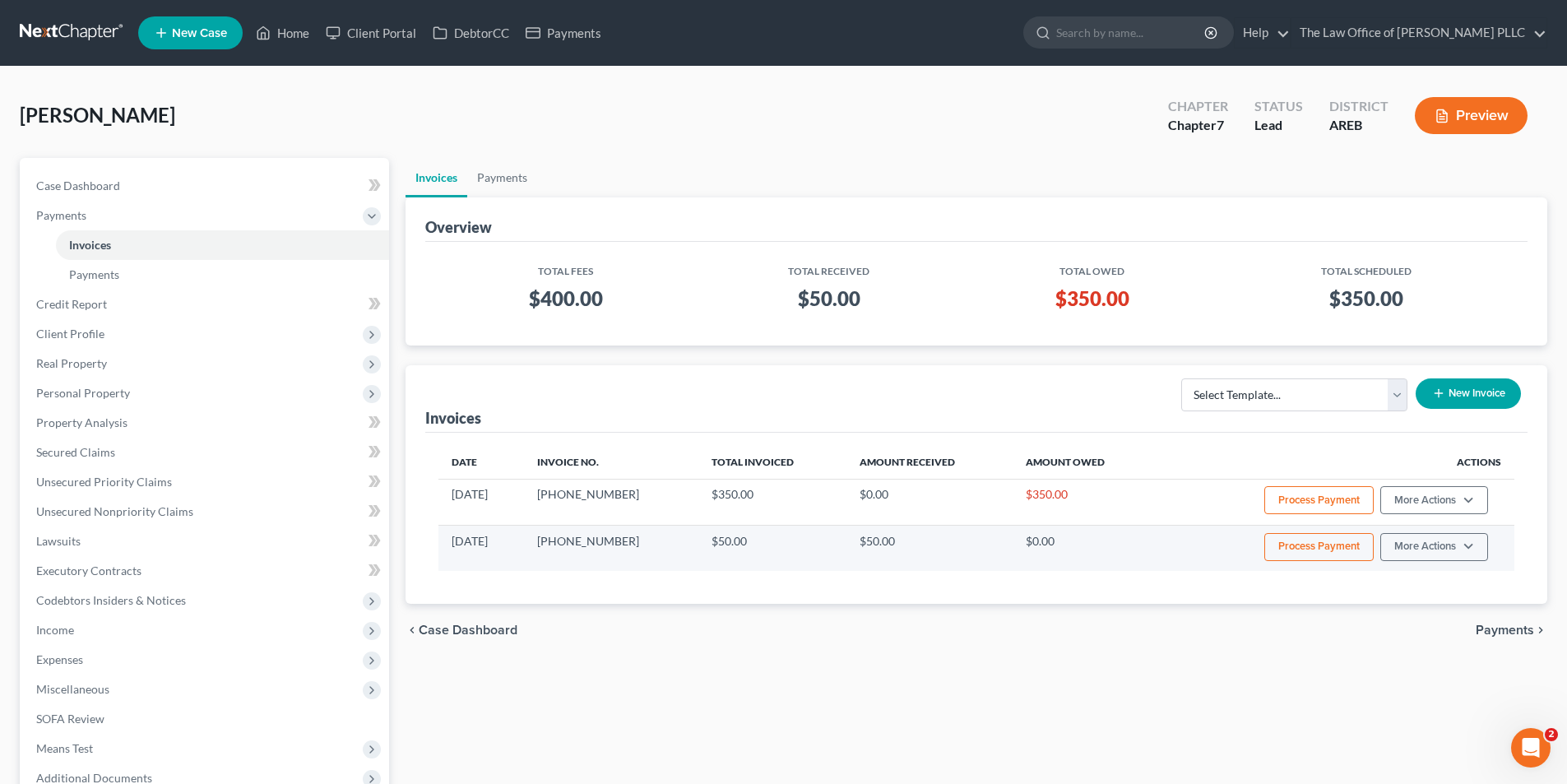
click at [627, 566] on td "[PHONE_NUMBER]" at bounding box center [612, 548] width 175 height 46
click at [632, 547] on td "[PHONE_NUMBER]" at bounding box center [612, 548] width 175 height 46
click at [699, 538] on td "$50.00" at bounding box center [773, 548] width 148 height 46
click at [926, 542] on td "$50.00" at bounding box center [930, 548] width 166 height 46
click at [1457, 555] on button "More Actions" at bounding box center [1435, 547] width 108 height 28
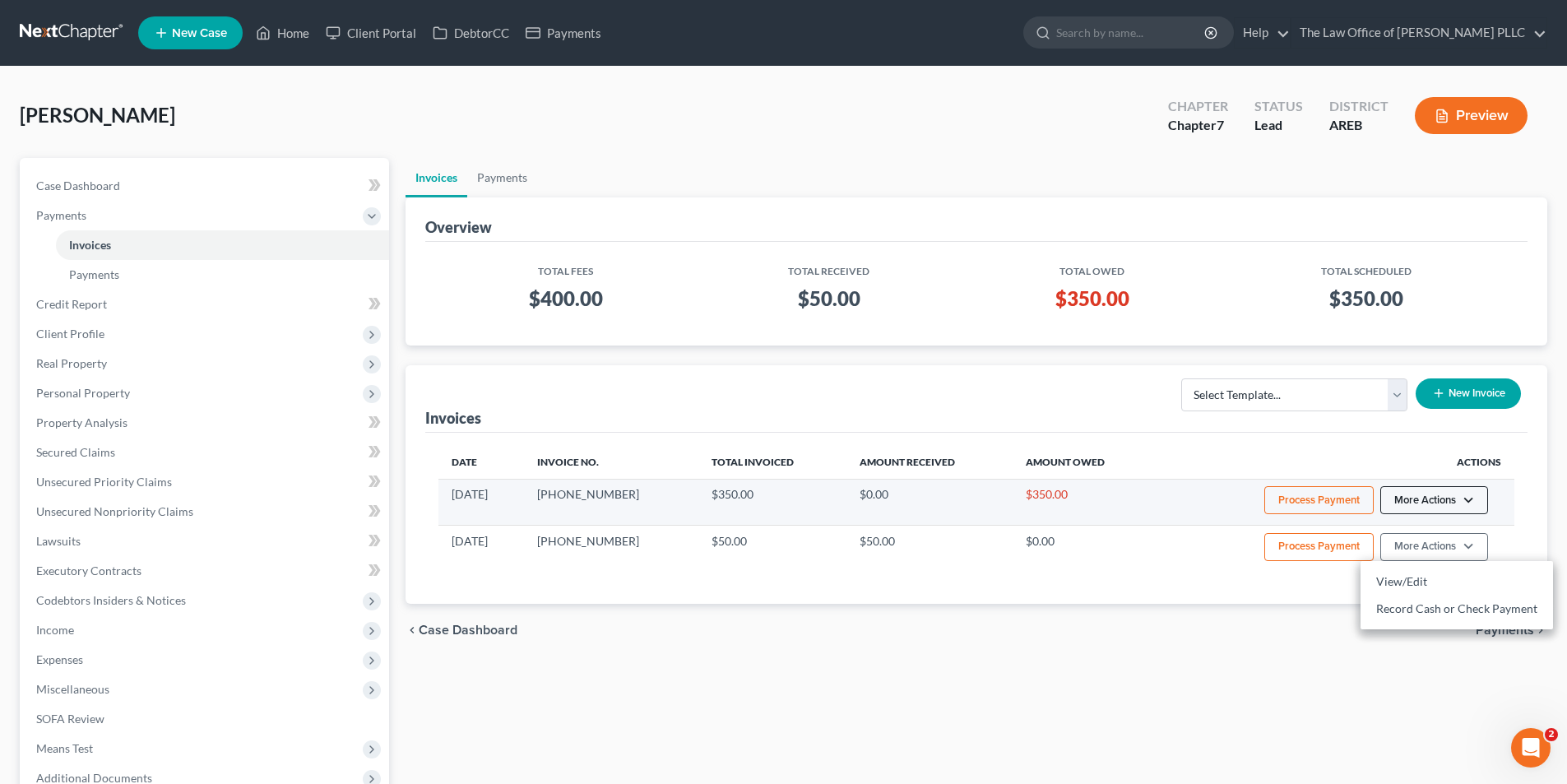
click at [1433, 505] on button "More Actions" at bounding box center [1435, 499] width 108 height 28
click at [1432, 542] on link "View/Edit" at bounding box center [1457, 534] width 193 height 28
select select "0"
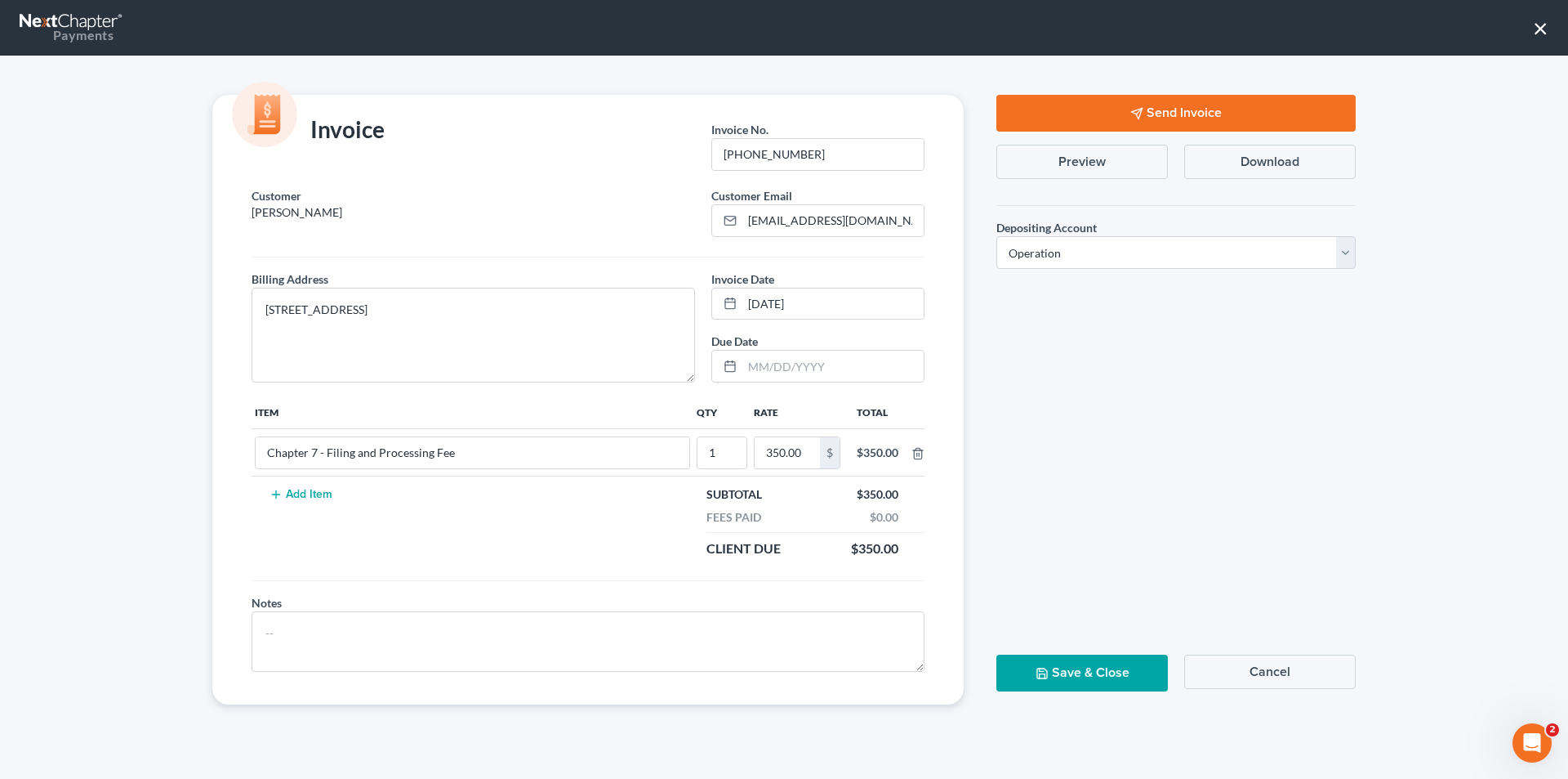
click at [1540, 32] on button "×" at bounding box center [1540, 27] width 15 height 26
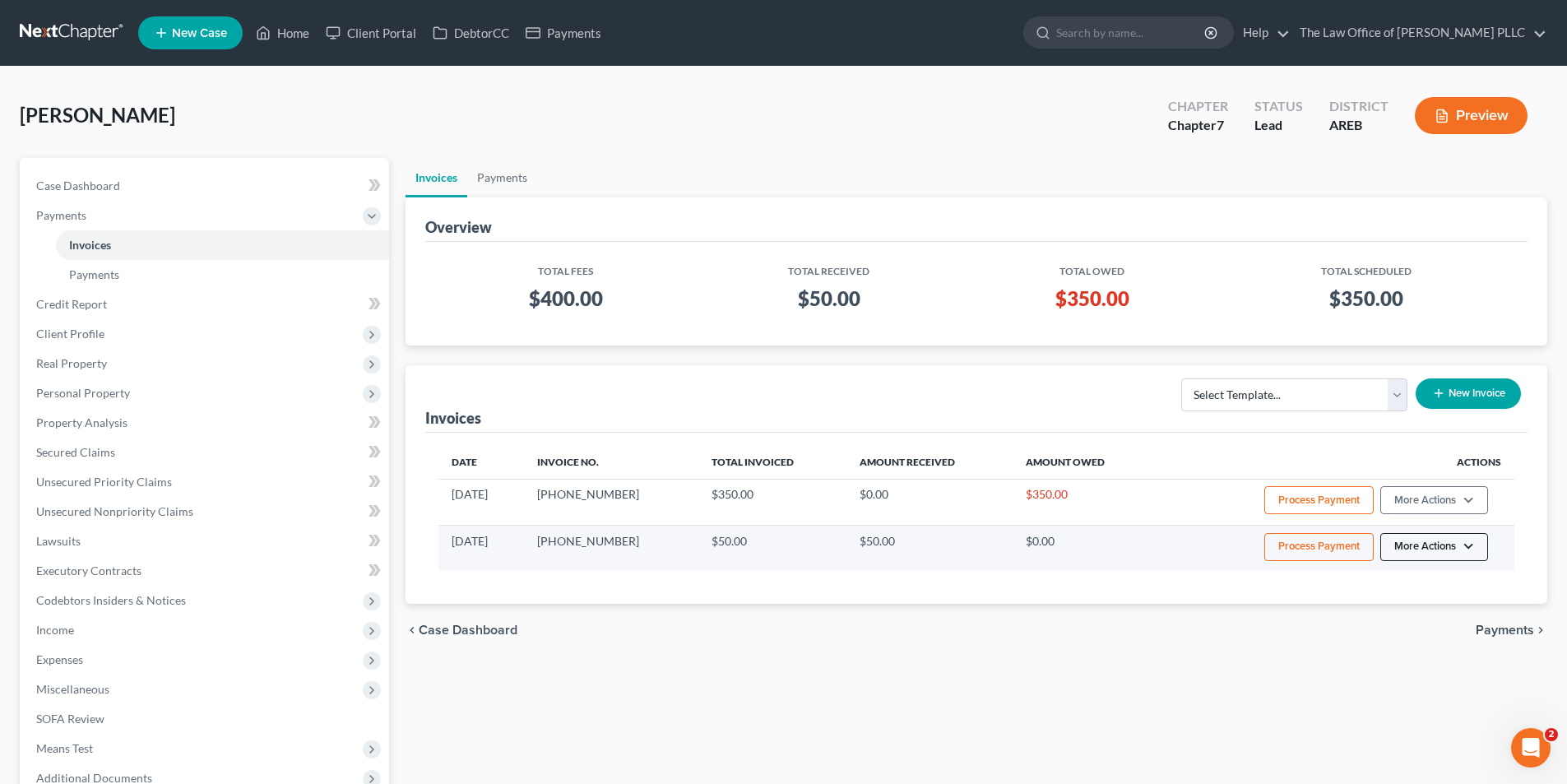
click at [1471, 549] on button "More Actions" at bounding box center [1435, 547] width 108 height 28
click at [1465, 585] on link "View/Edit" at bounding box center [1457, 581] width 193 height 28
select select "0"
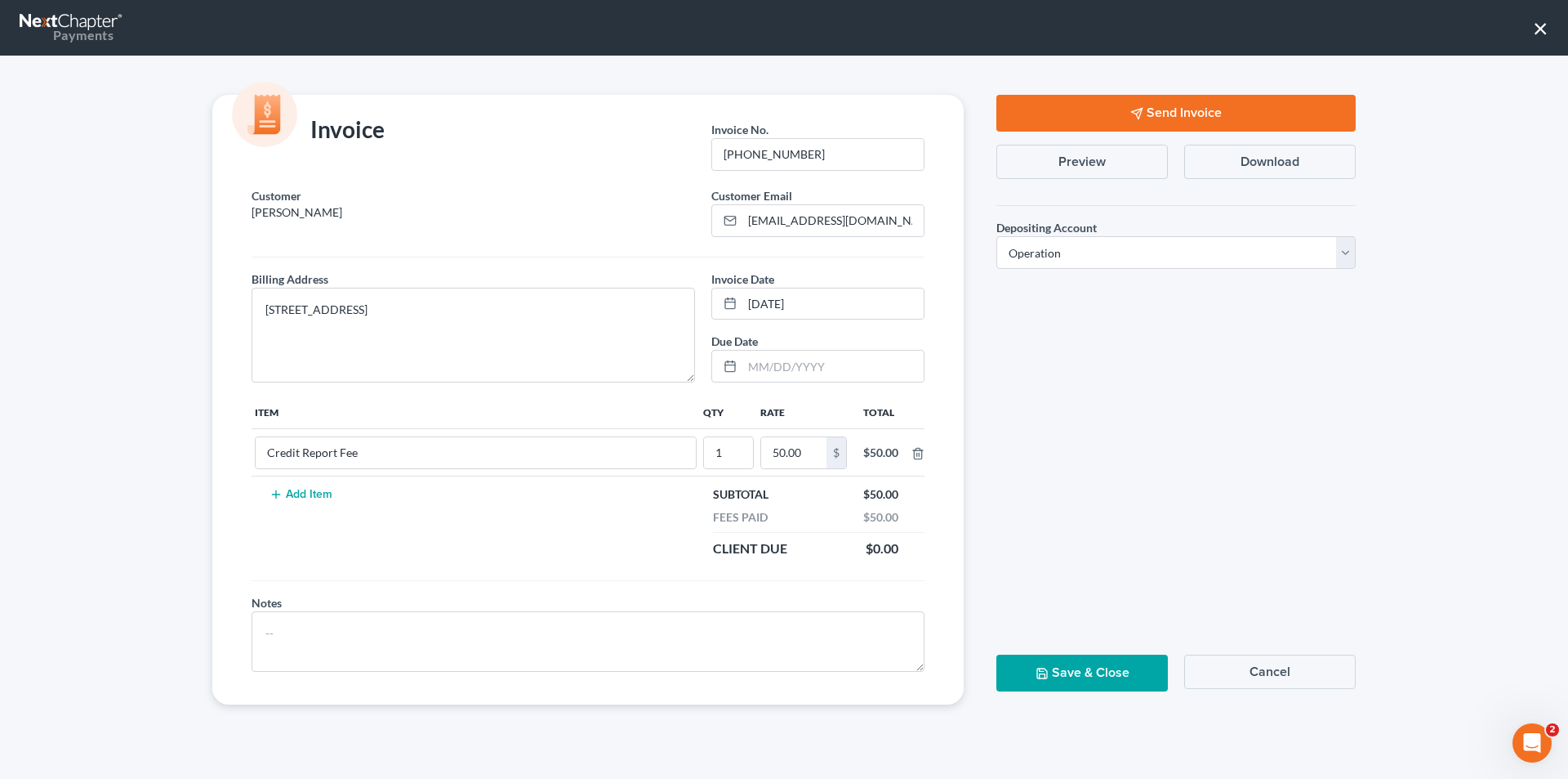
click at [1542, 21] on button "×" at bounding box center [1540, 27] width 15 height 26
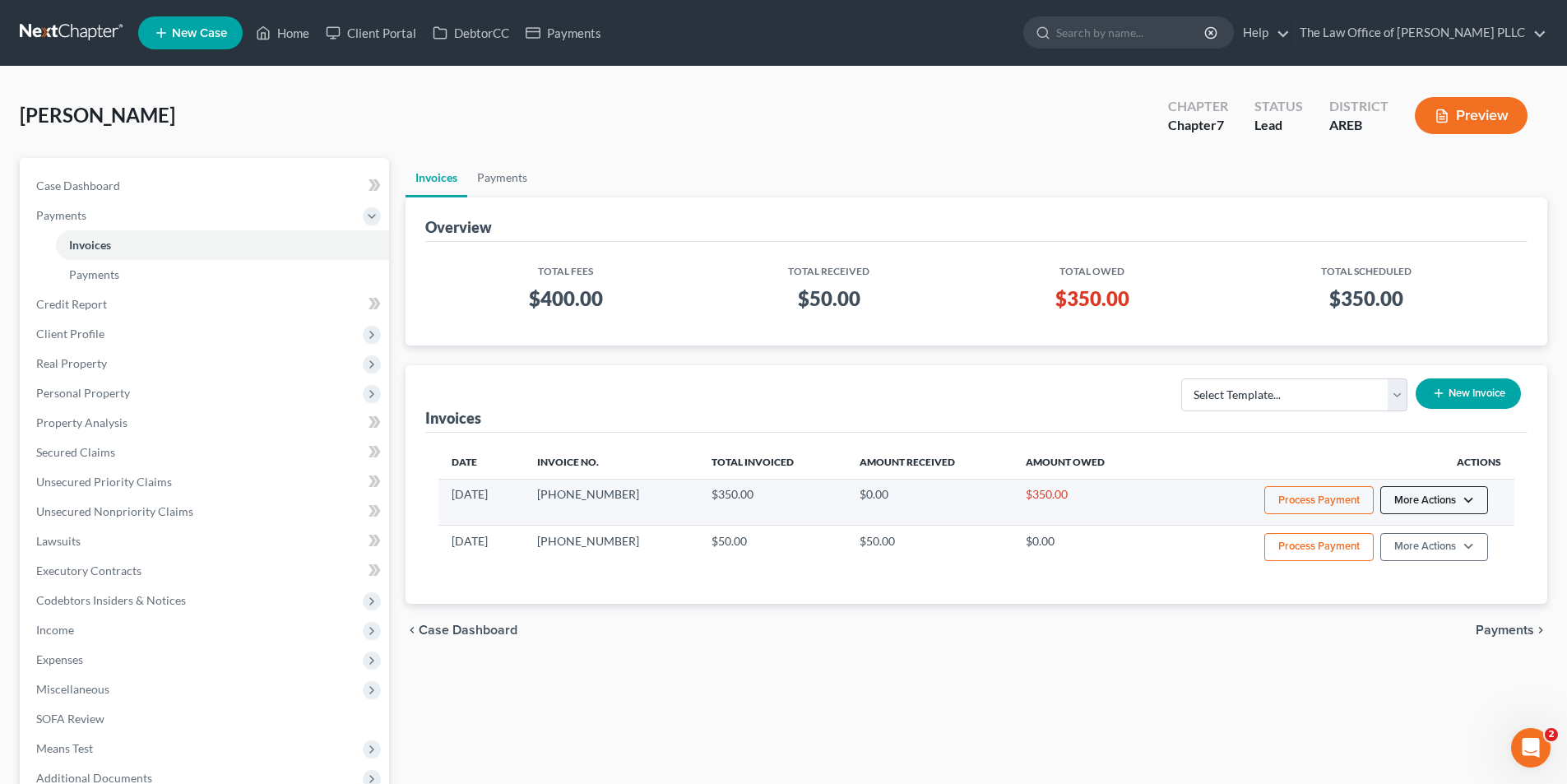
click at [1454, 502] on button "More Actions" at bounding box center [1435, 499] width 108 height 28
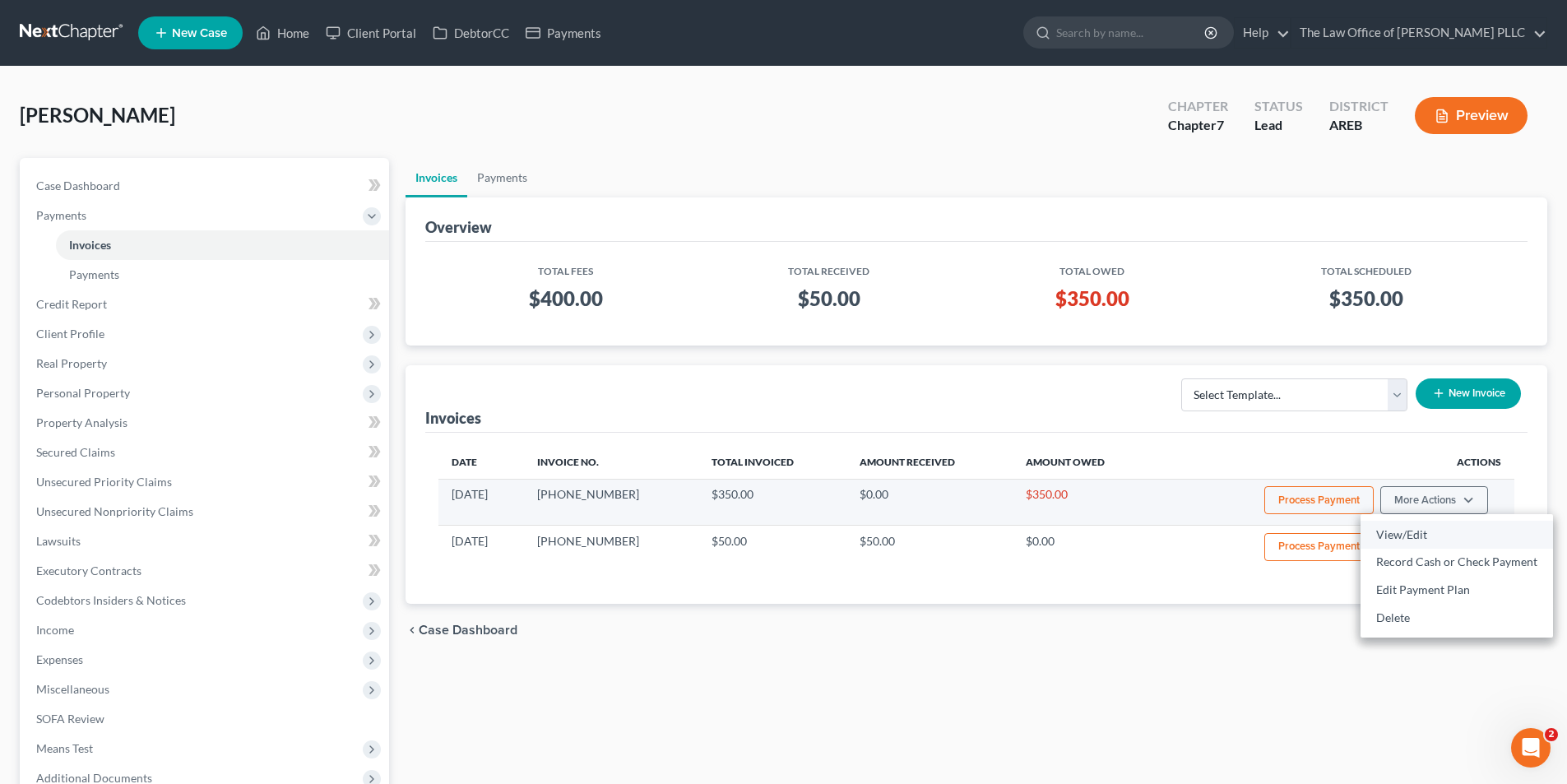
click at [1457, 528] on link "View/Edit" at bounding box center [1457, 534] width 193 height 28
select select "0"
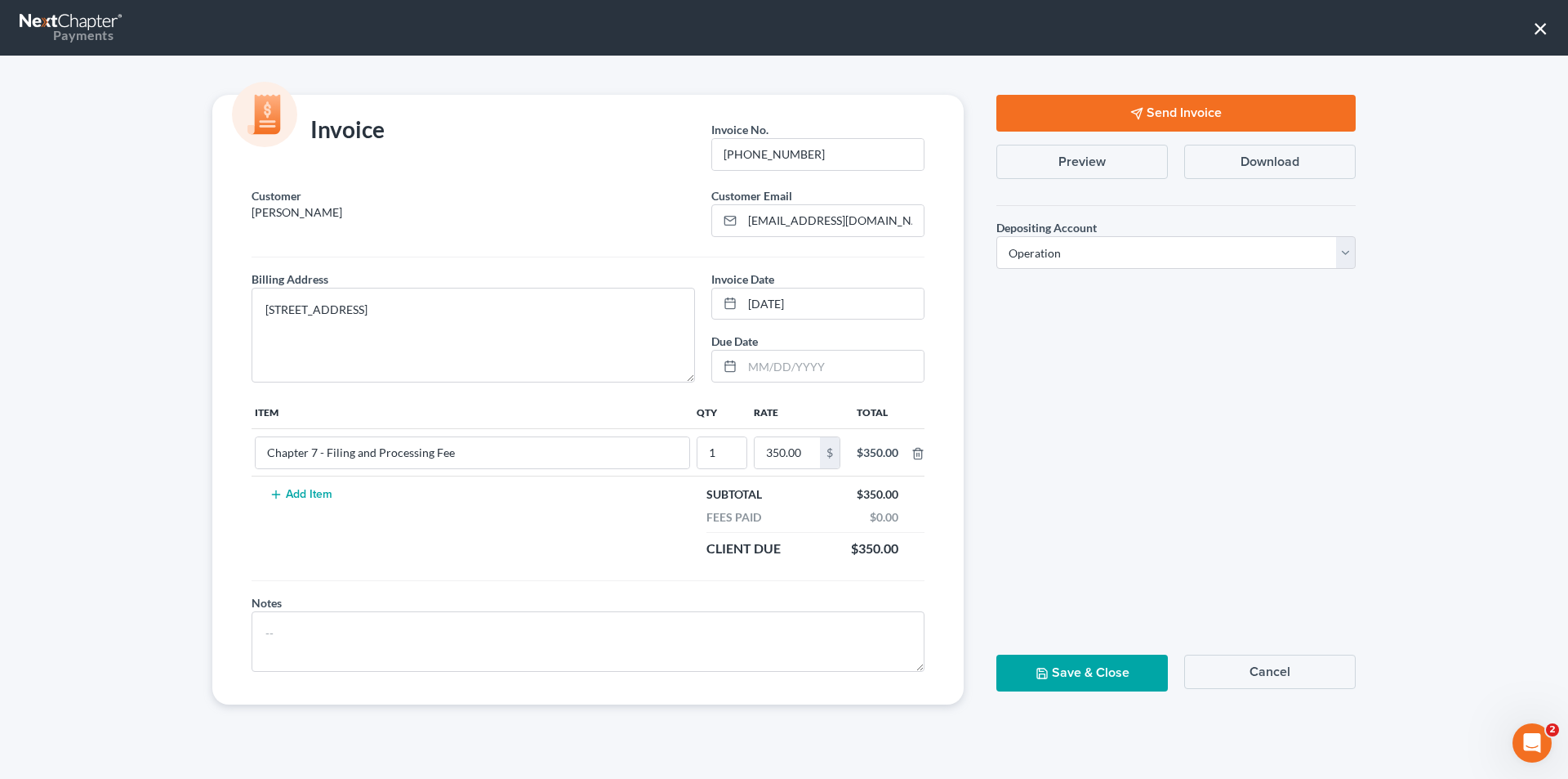
click at [1538, 31] on button "×" at bounding box center [1540, 27] width 15 height 26
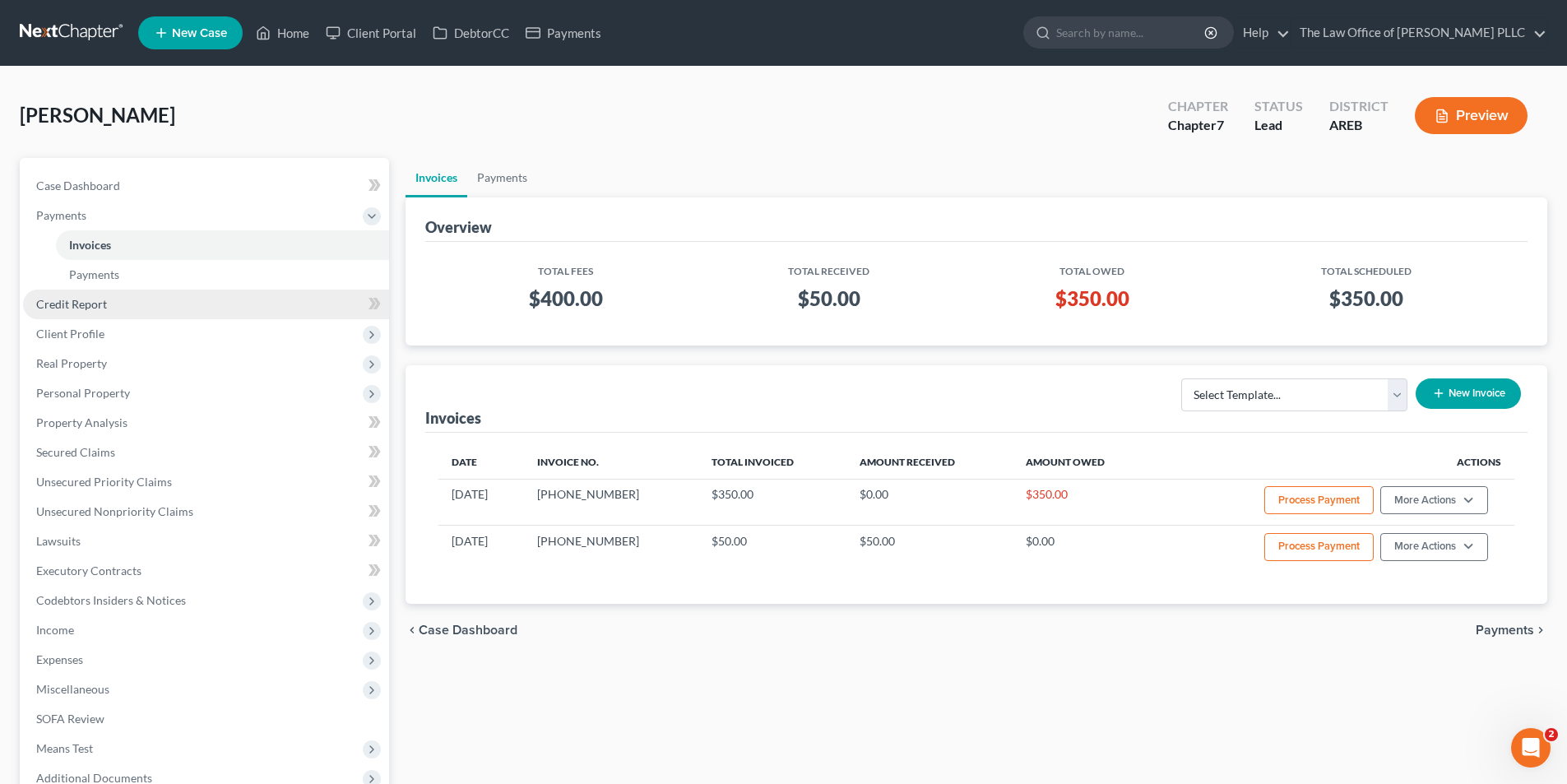
click at [236, 298] on link "Credit Report" at bounding box center [205, 304] width 366 height 29
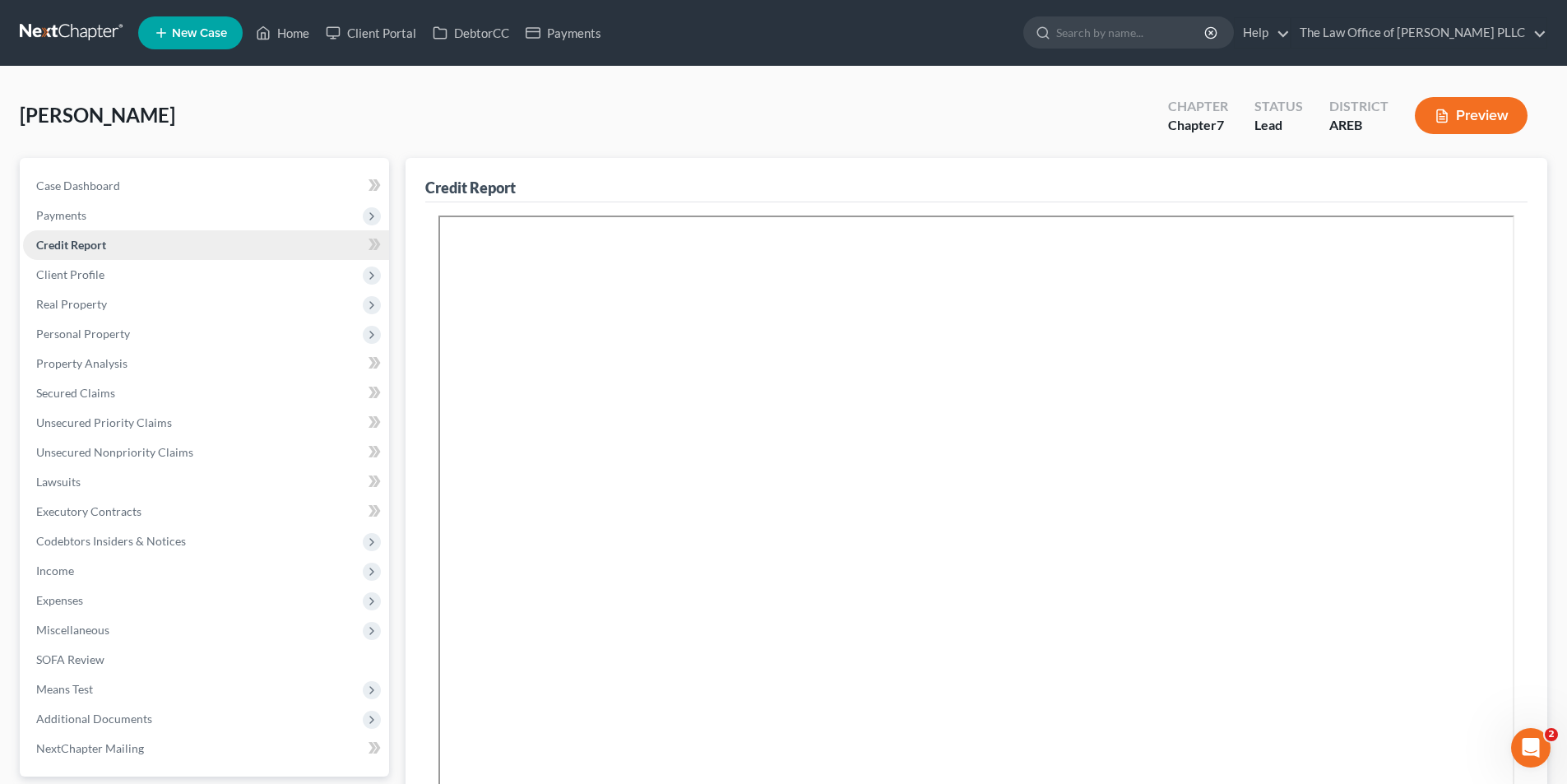
click at [147, 242] on link "Credit Report" at bounding box center [205, 245] width 366 height 29
click at [371, 244] on icon at bounding box center [375, 245] width 13 height 21
click at [298, 184] on link "Case Dashboard" at bounding box center [205, 185] width 366 height 29
select select "6"
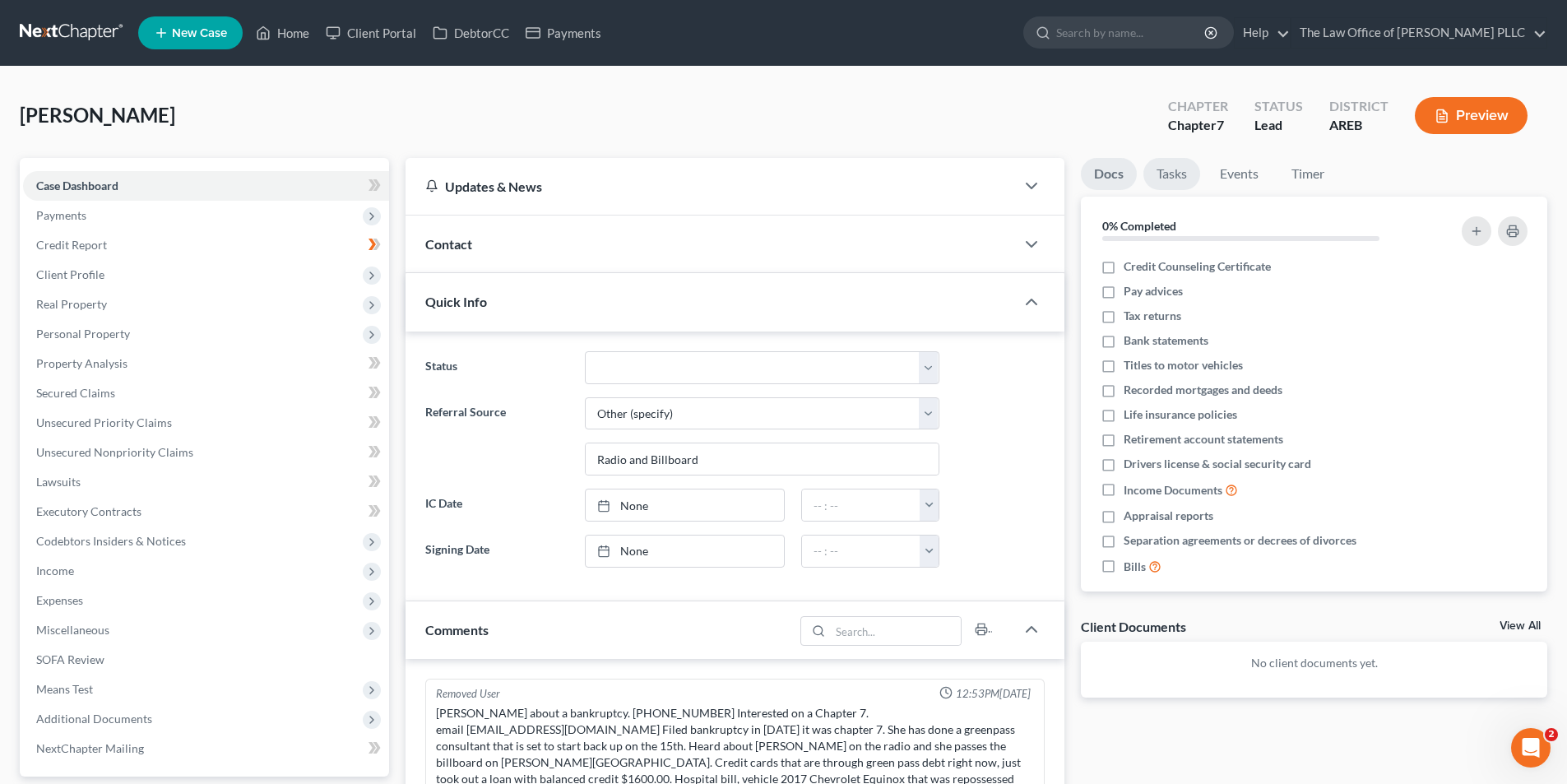
click at [1177, 176] on link "Tasks" at bounding box center [1172, 173] width 57 height 32
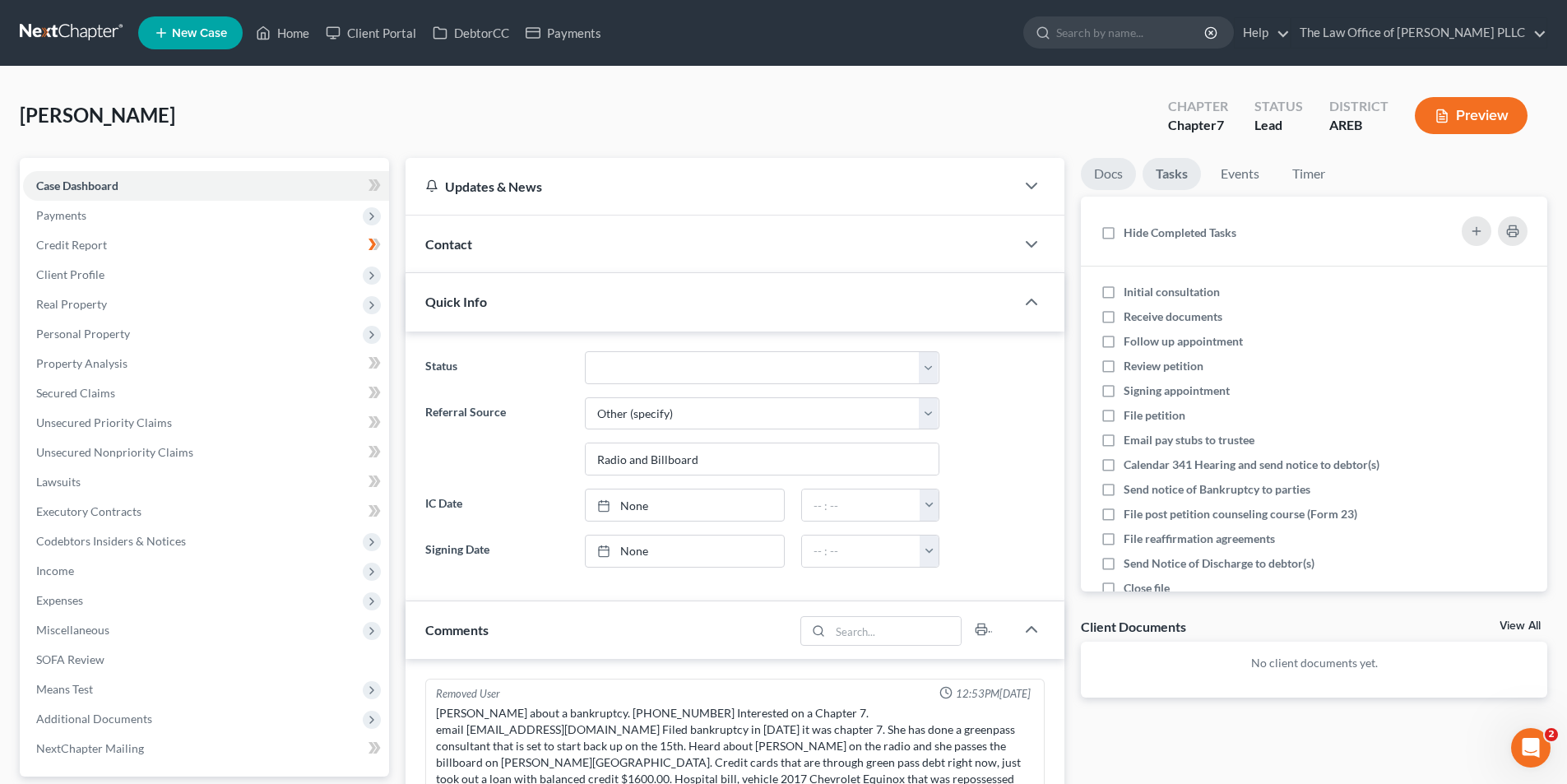
click at [1099, 166] on link "Docs" at bounding box center [1109, 173] width 55 height 32
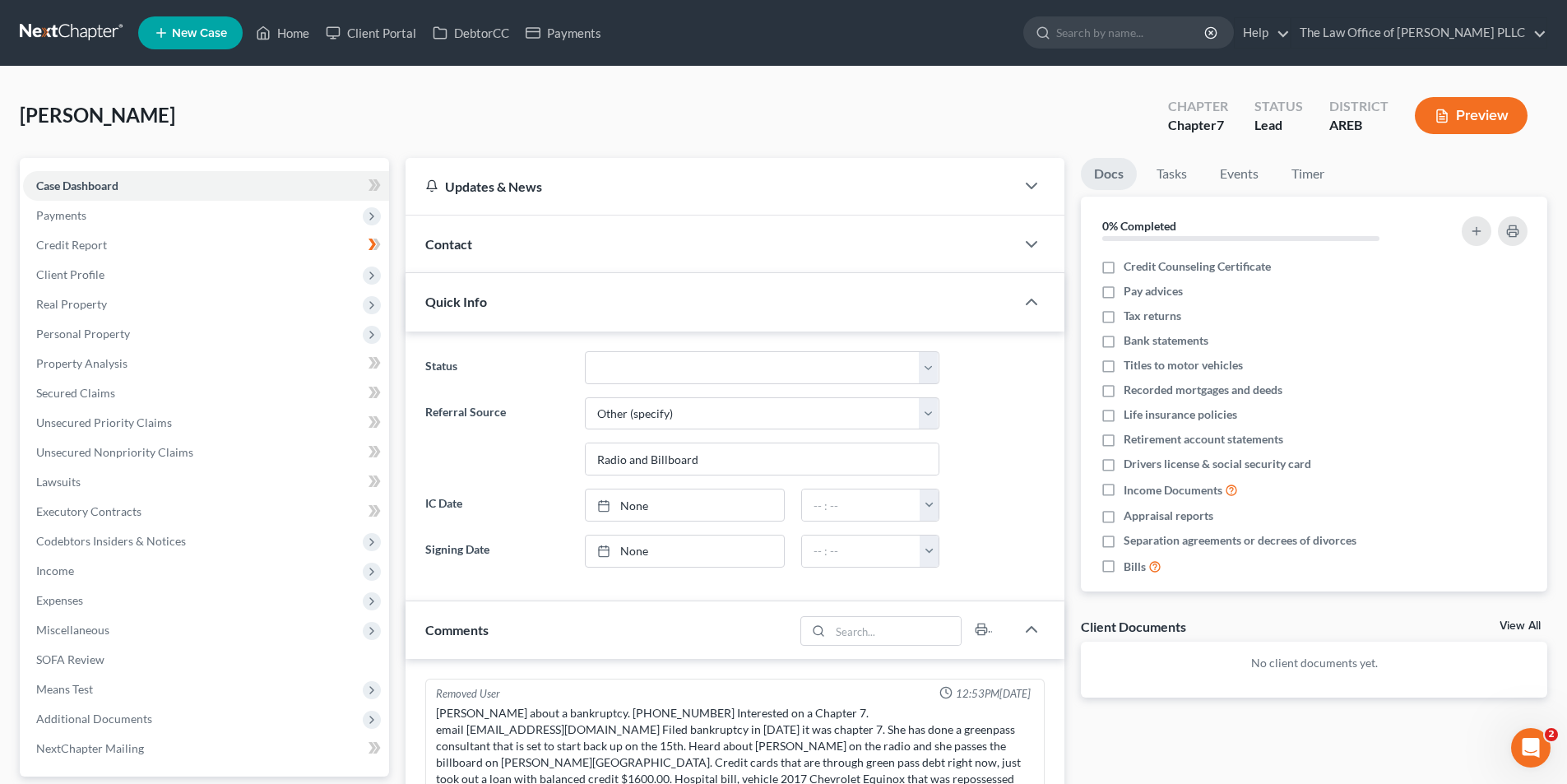
click at [796, 201] on div "Updates & News" at bounding box center [710, 186] width 610 height 57
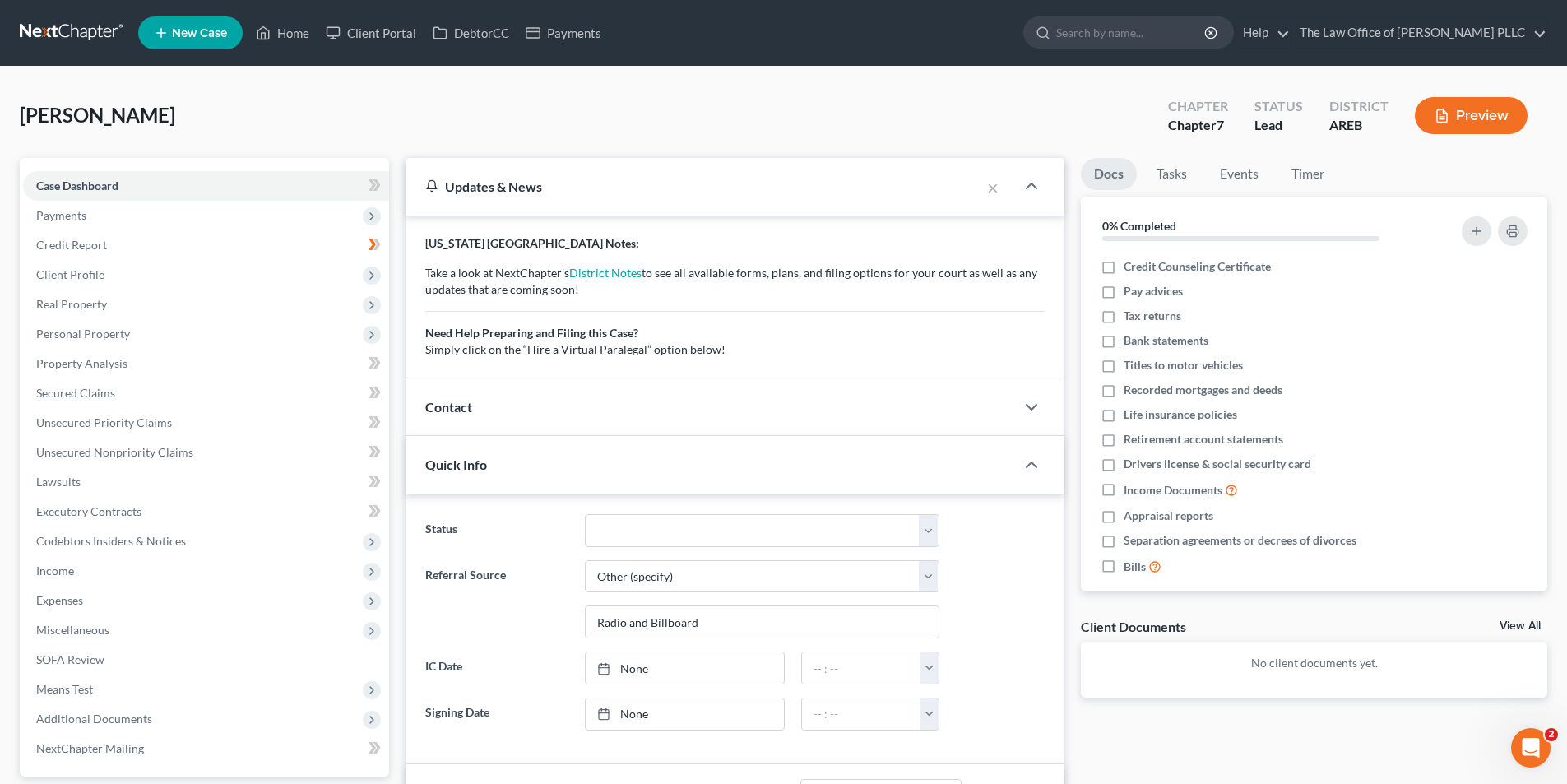
click at [832, 207] on div "Updates & News" at bounding box center [693, 186] width 575 height 57
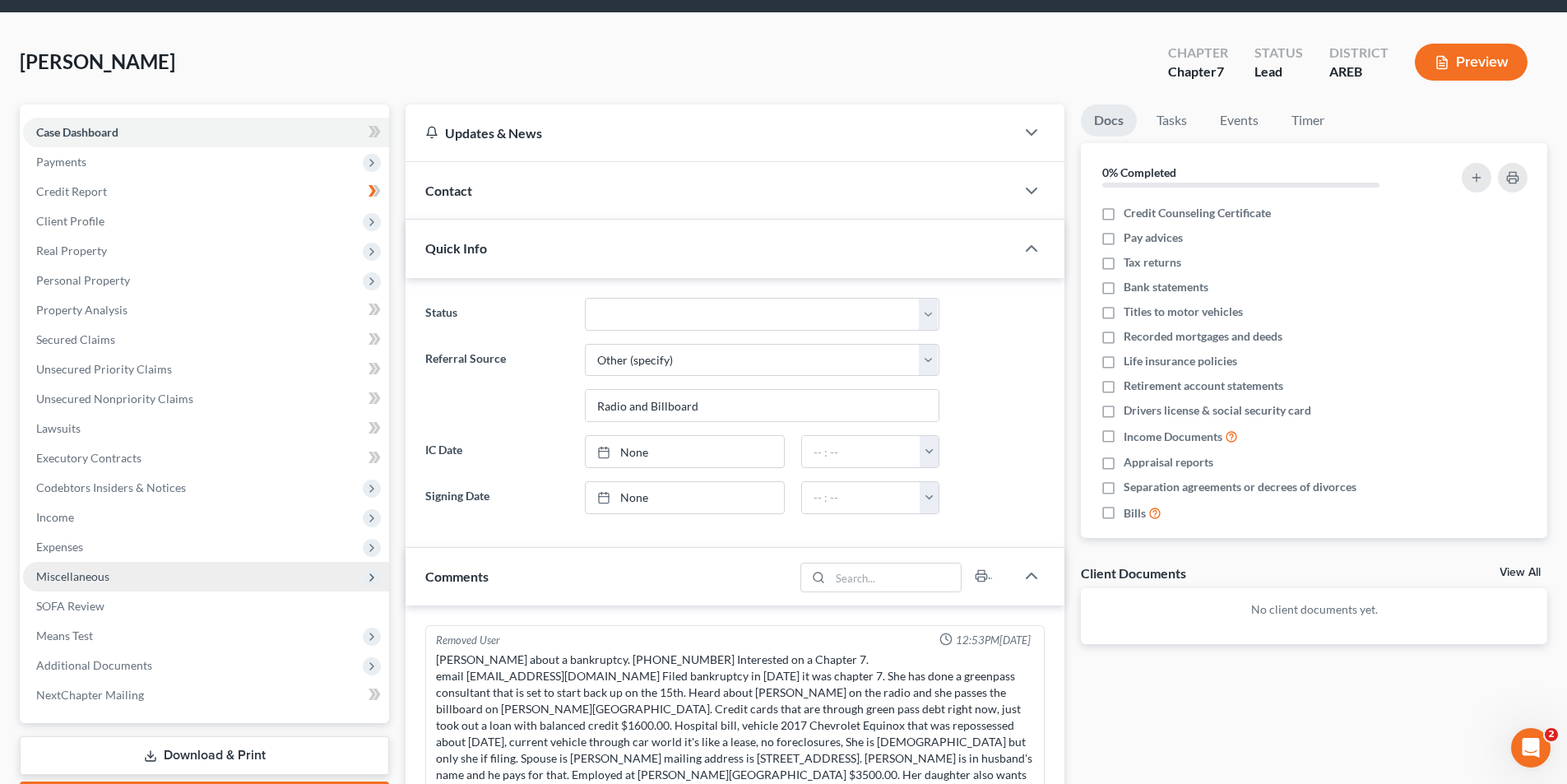
scroll to position [82, 0]
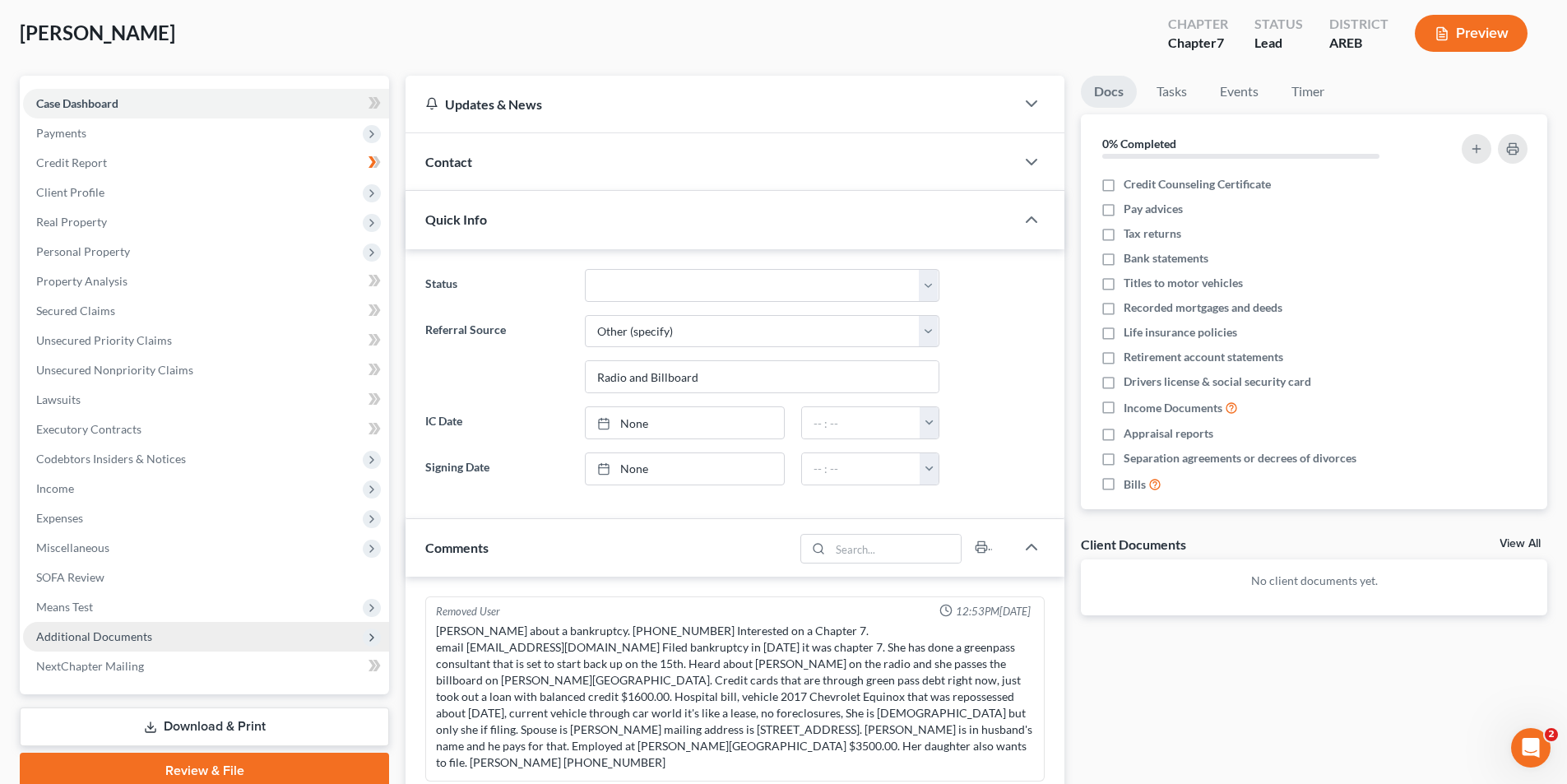
click at [205, 626] on span "Additional Documents" at bounding box center [205, 636] width 366 height 29
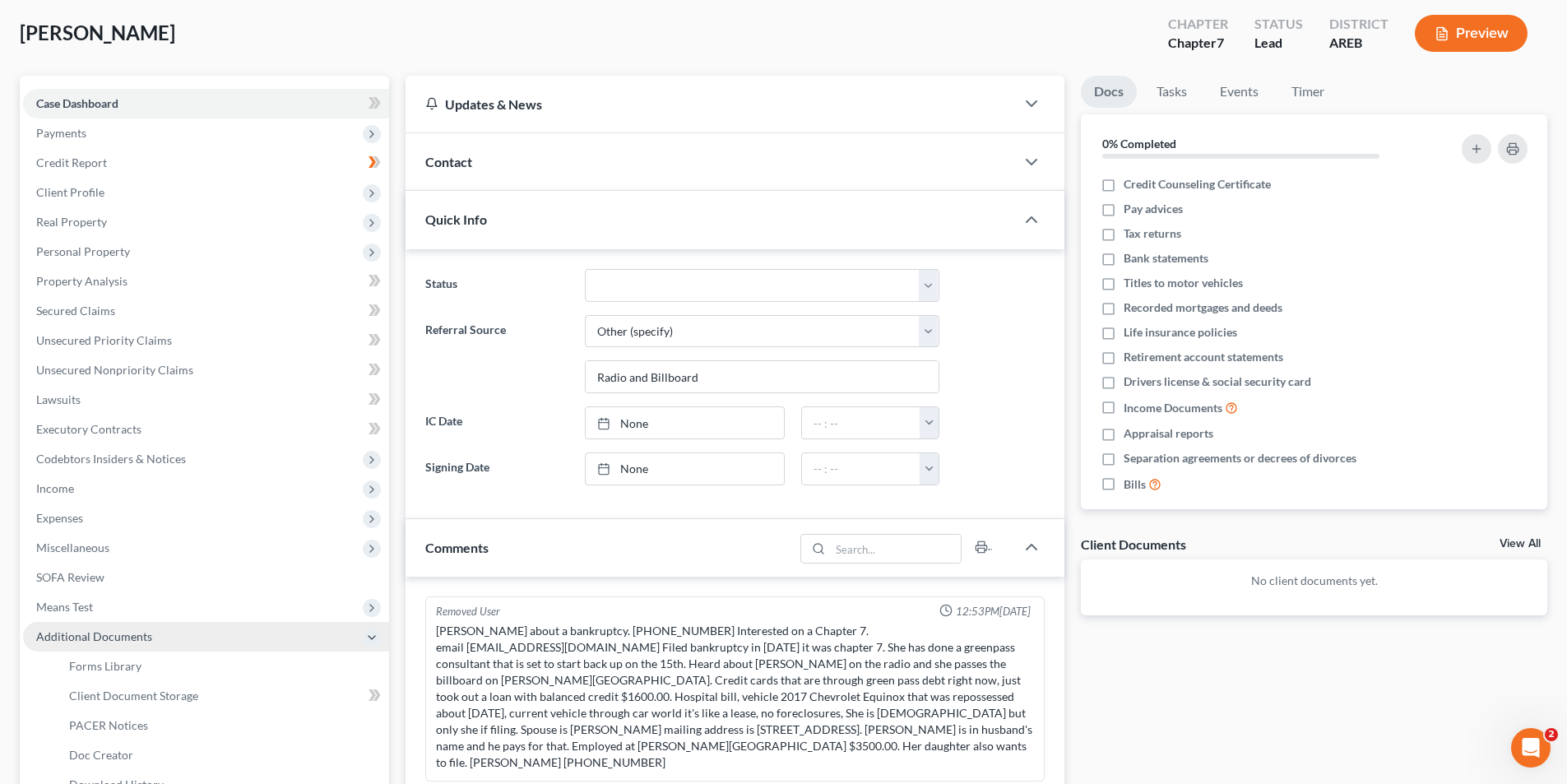
scroll to position [164, 0]
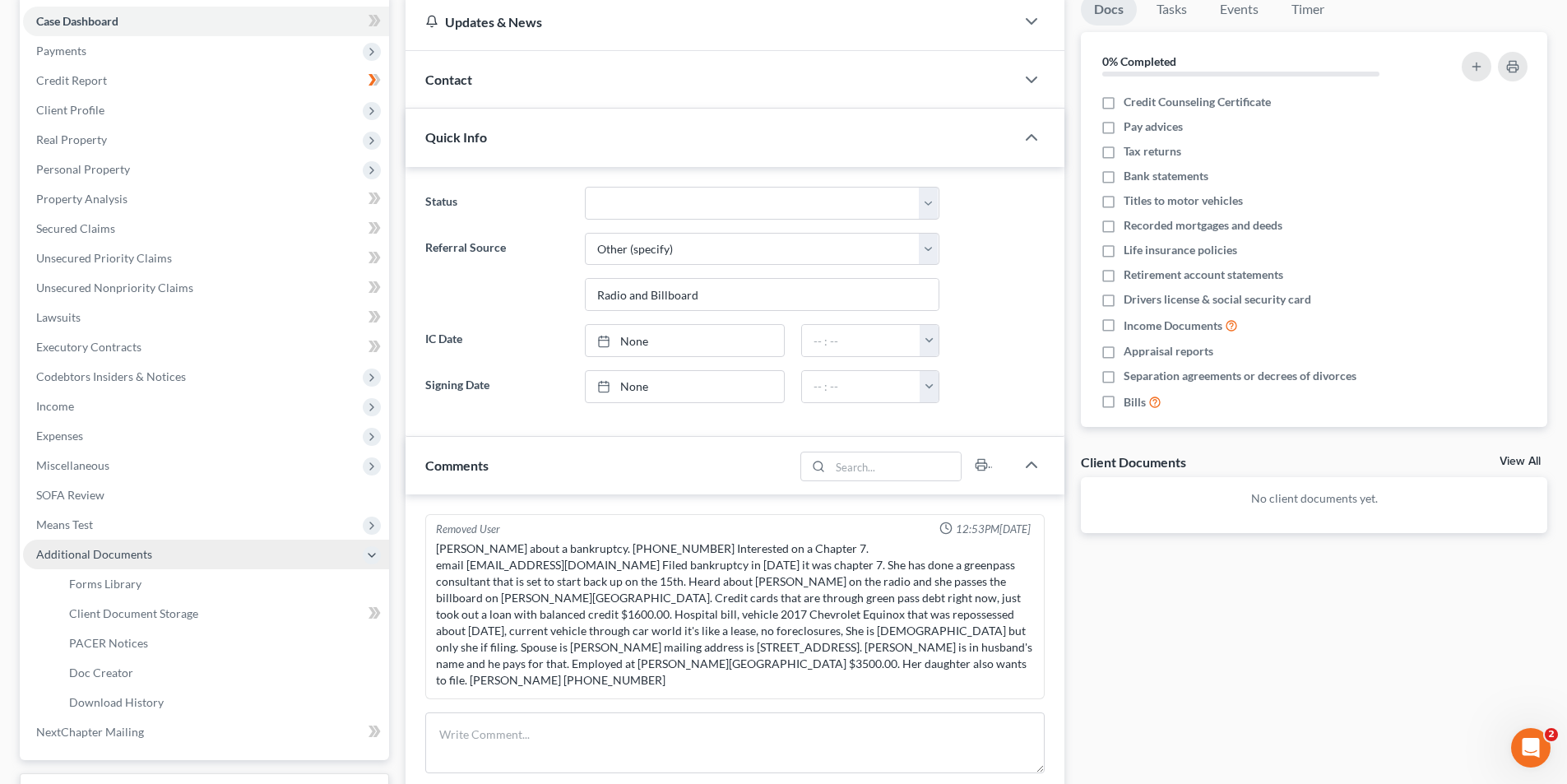
click at [207, 553] on span "Additional Documents" at bounding box center [205, 554] width 366 height 29
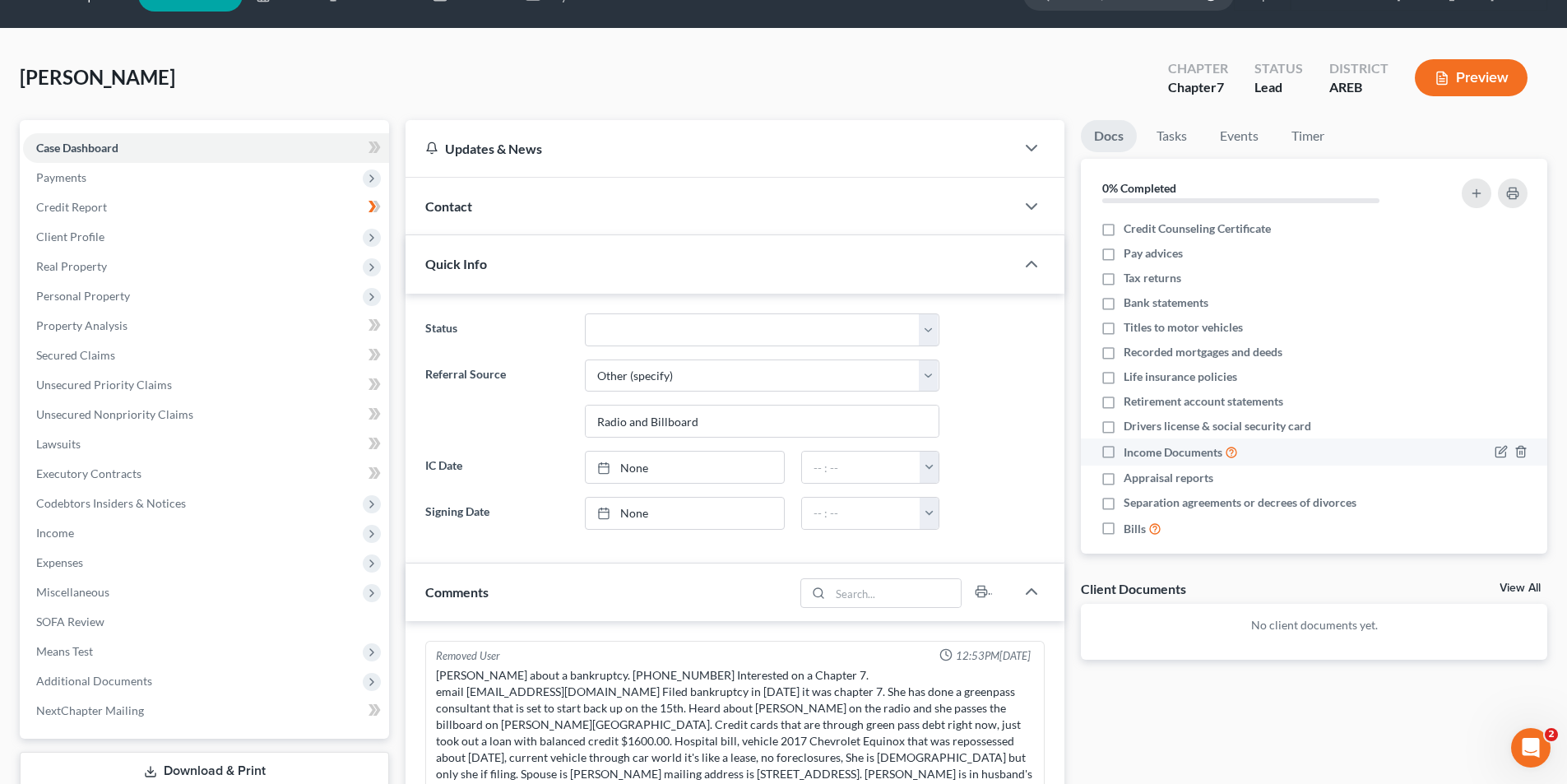
scroll to position [0, 0]
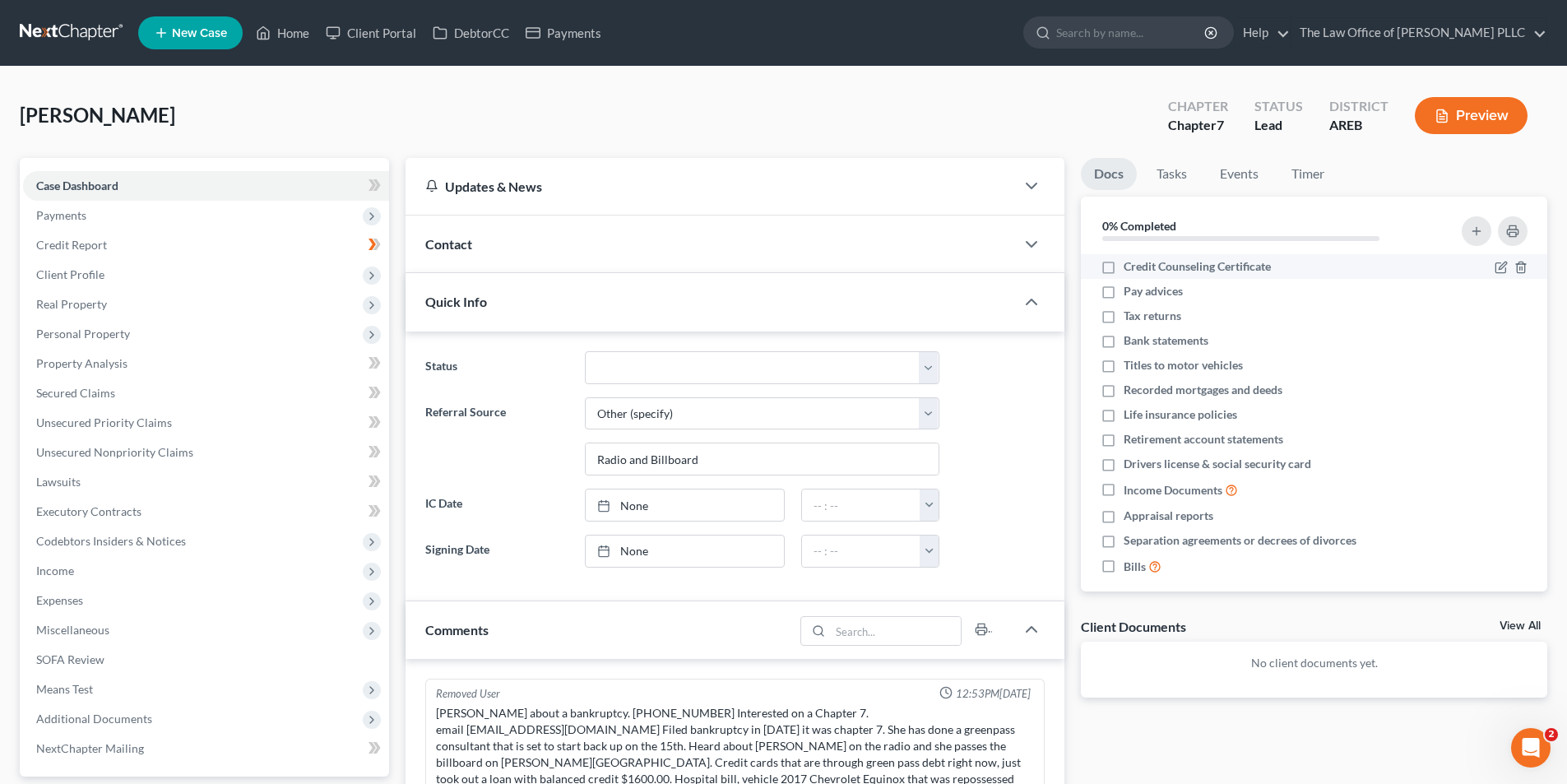
click at [1124, 270] on label "Credit Counseling Certificate" at bounding box center [1197, 267] width 147 height 16
click at [1131, 269] on input "Credit Counseling Certificate" at bounding box center [1136, 264] width 11 height 11
click at [1124, 271] on label "Credit Counseling Certificate" at bounding box center [1197, 267] width 147 height 16
click at [1131, 269] on input "Credit Counseling Certificate" at bounding box center [1136, 264] width 11 height 11
checkbox input "false"
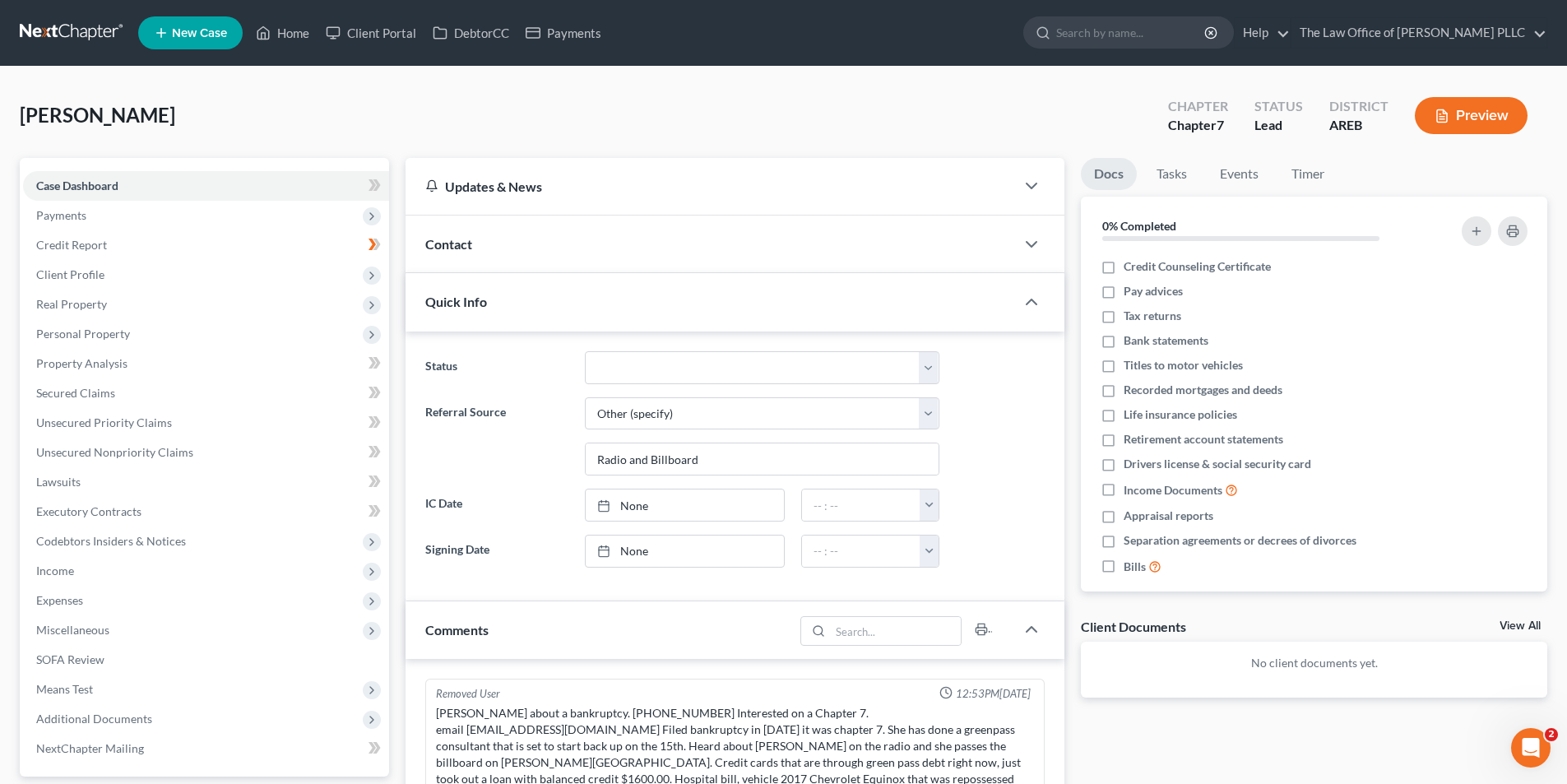
click at [534, 262] on div "Contact" at bounding box center [710, 244] width 610 height 57
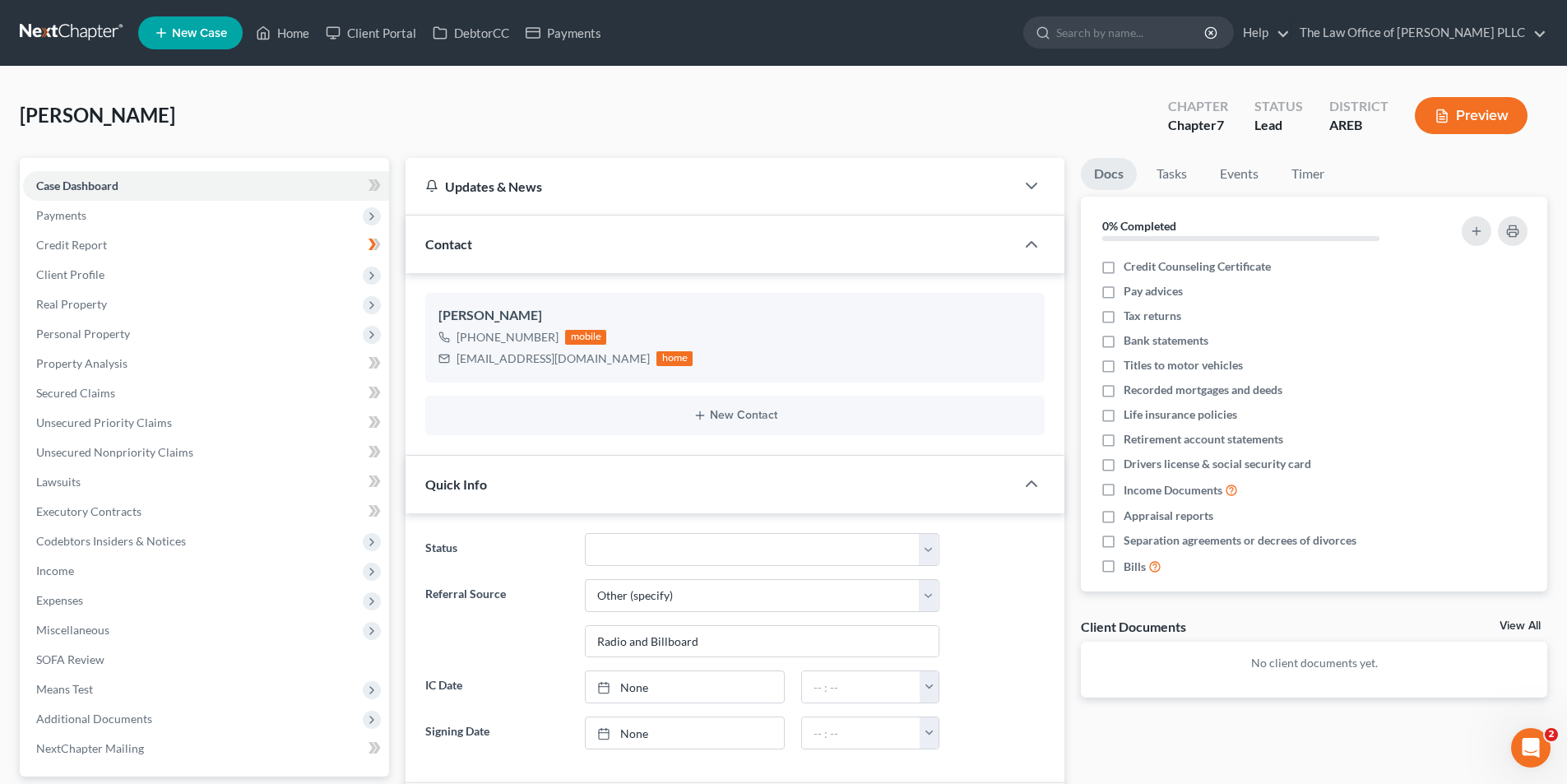
click at [535, 262] on div "Contact" at bounding box center [710, 244] width 610 height 57
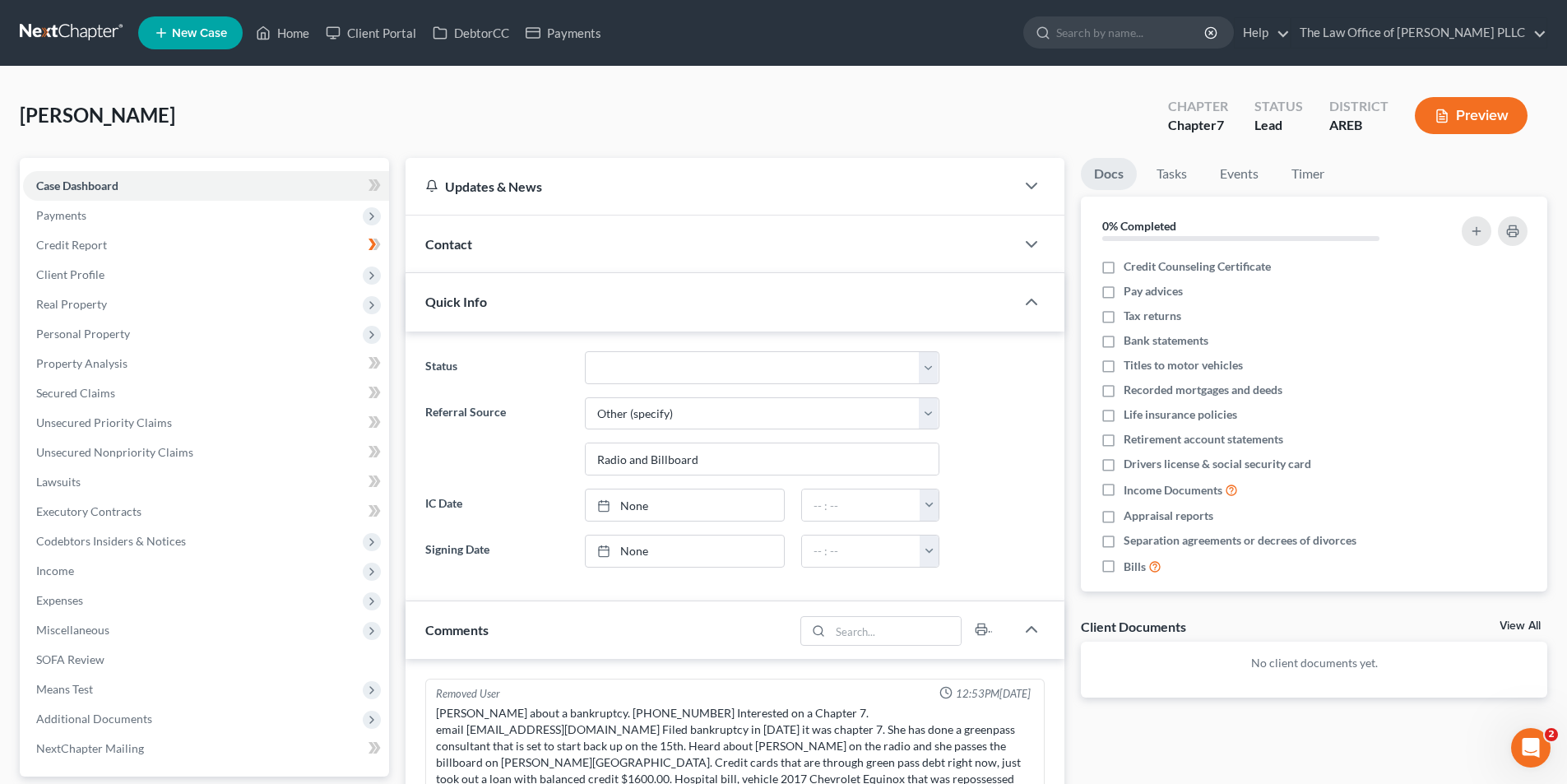
click at [560, 313] on div "Quick Info" at bounding box center [710, 301] width 610 height 57
